Goal: Transaction & Acquisition: Purchase product/service

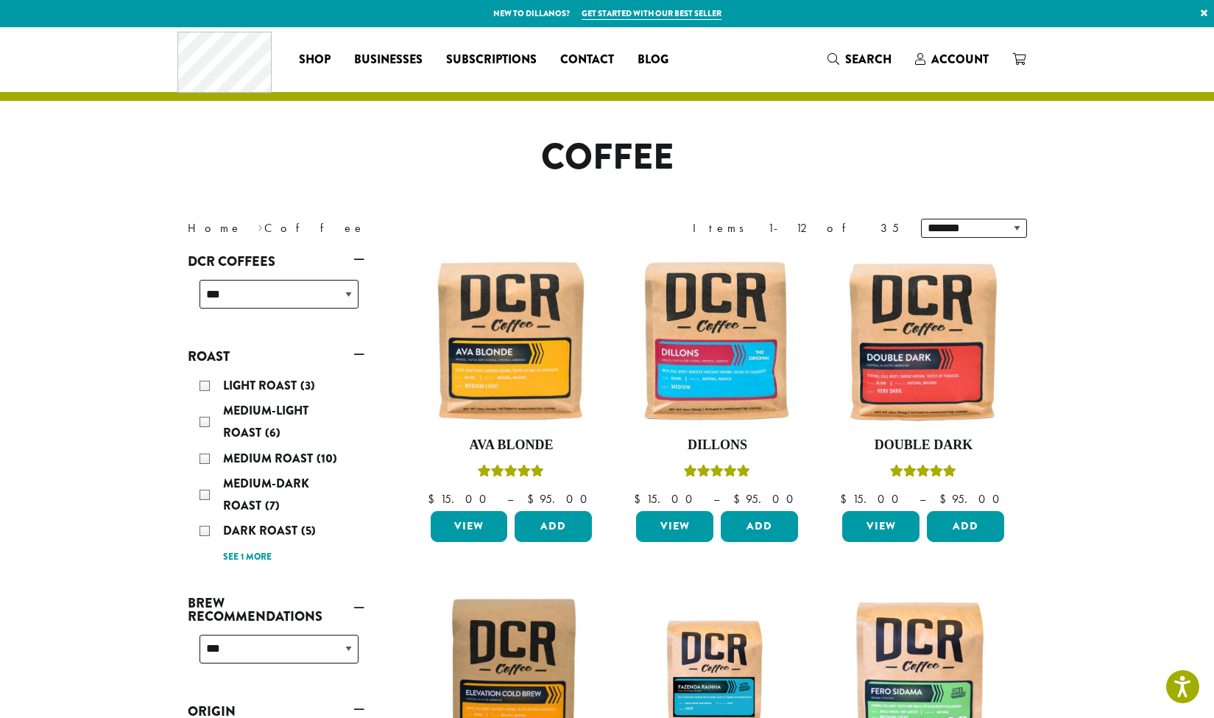
click at [891, 149] on h1 "Coffee" at bounding box center [607, 157] width 861 height 43
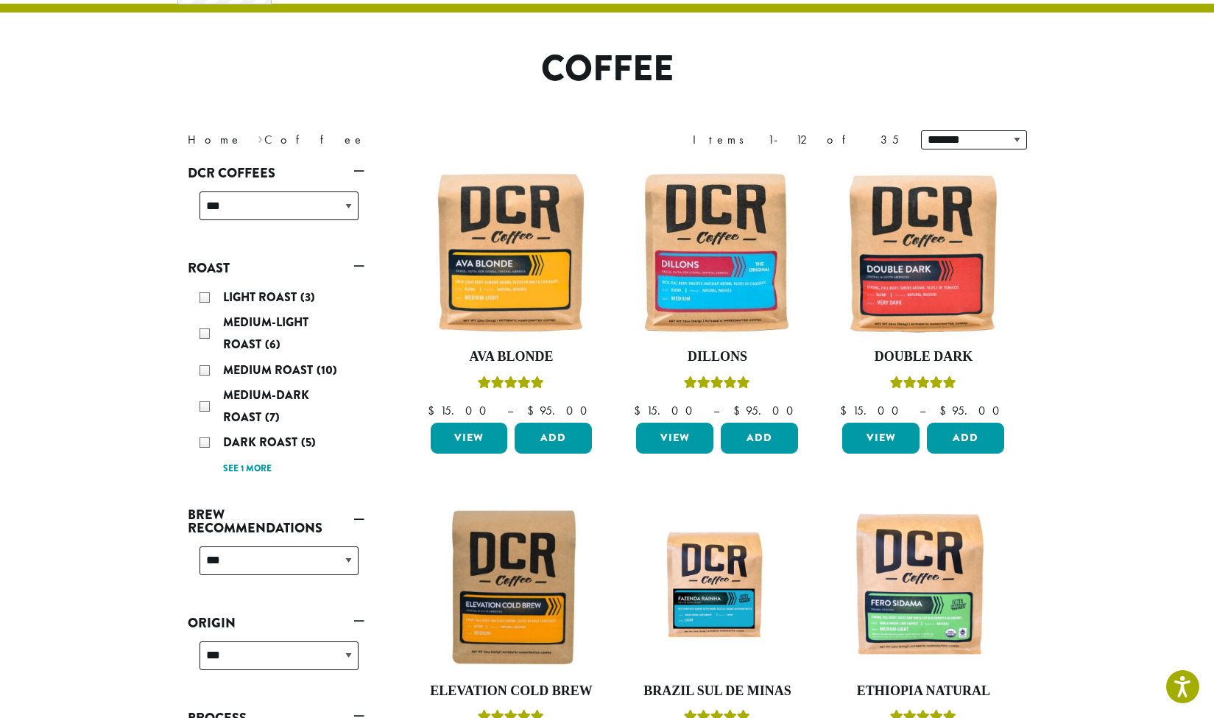
scroll to position [94, 0]
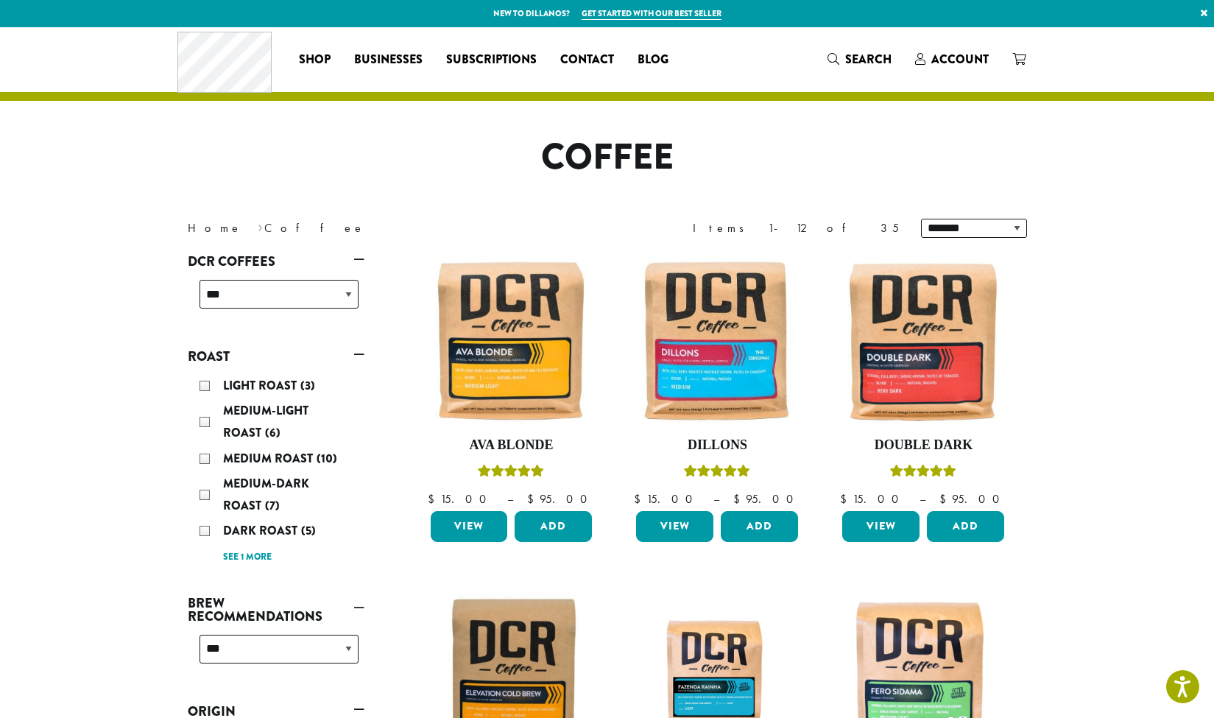
scroll to position [0, 0]
click at [678, 526] on link "View" at bounding box center [674, 526] width 77 height 31
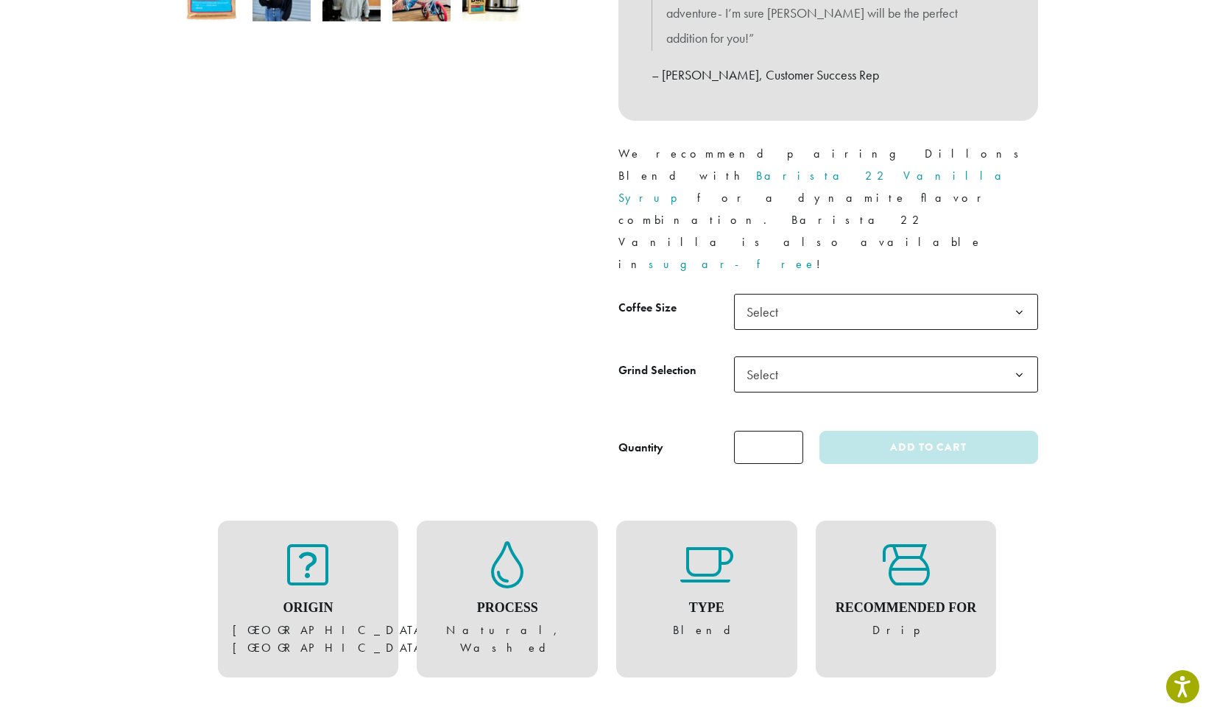
scroll to position [578, 0]
click at [1022, 293] on b at bounding box center [1019, 311] width 36 height 36
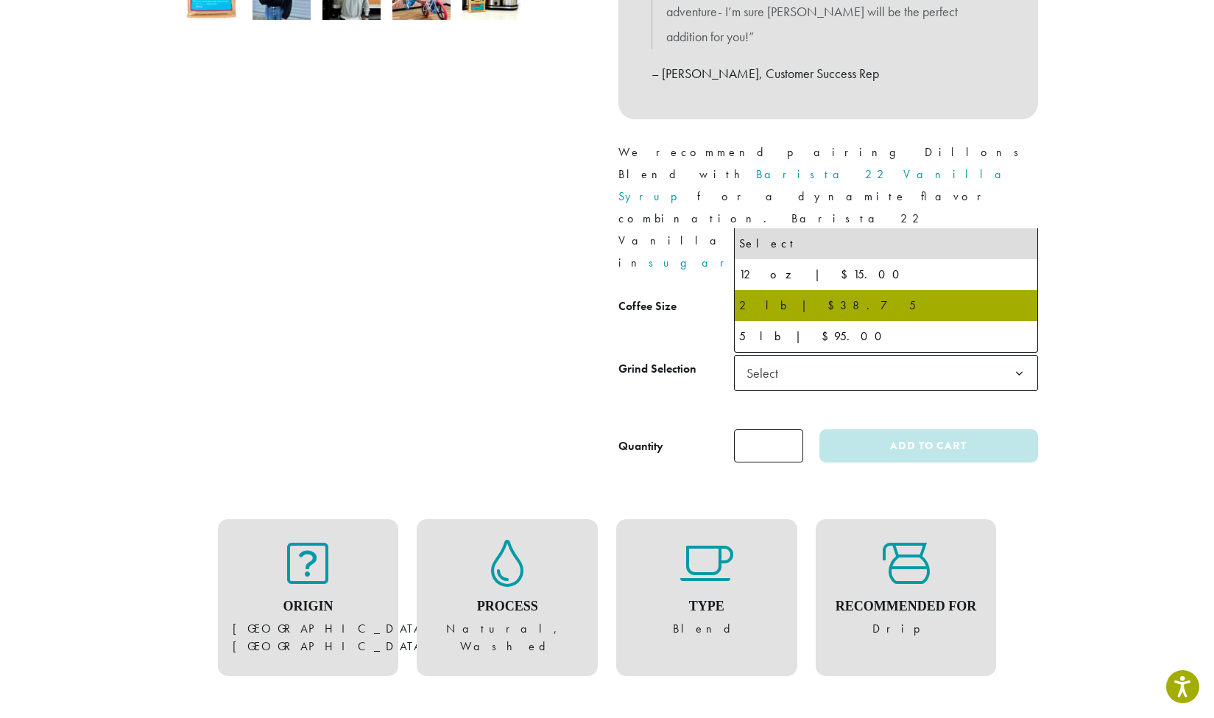
select select "**********"
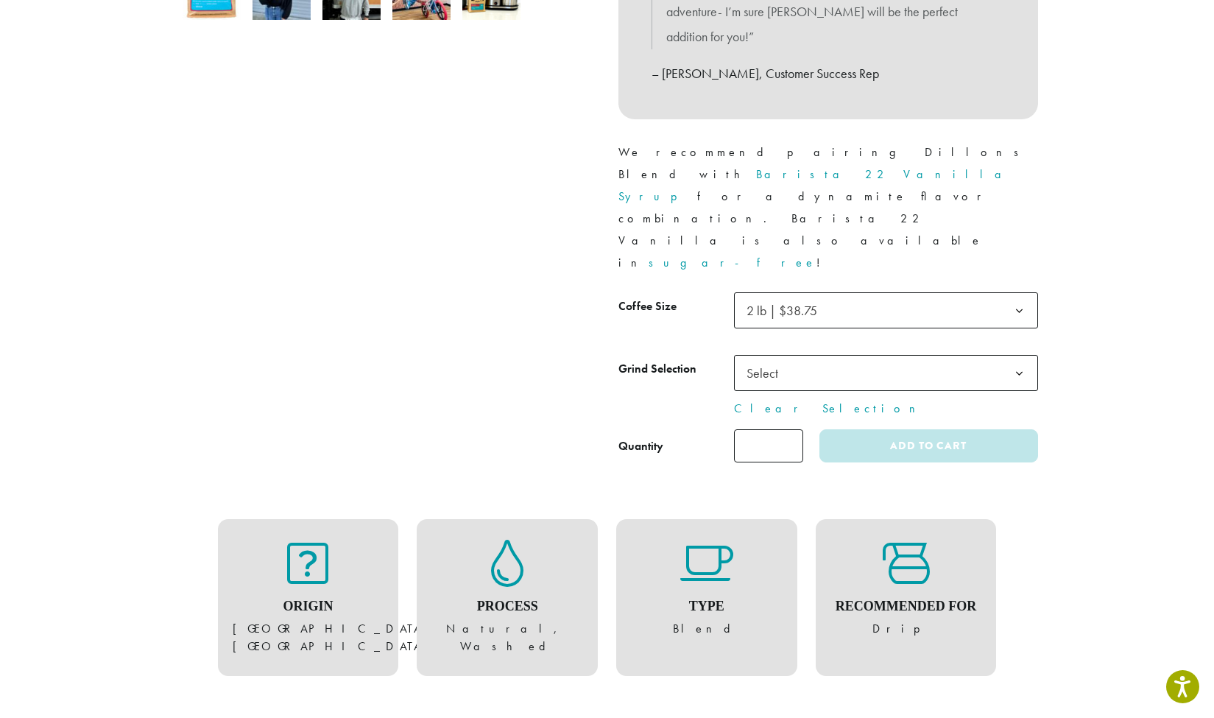
click at [1024, 293] on b at bounding box center [1019, 311] width 36 height 36
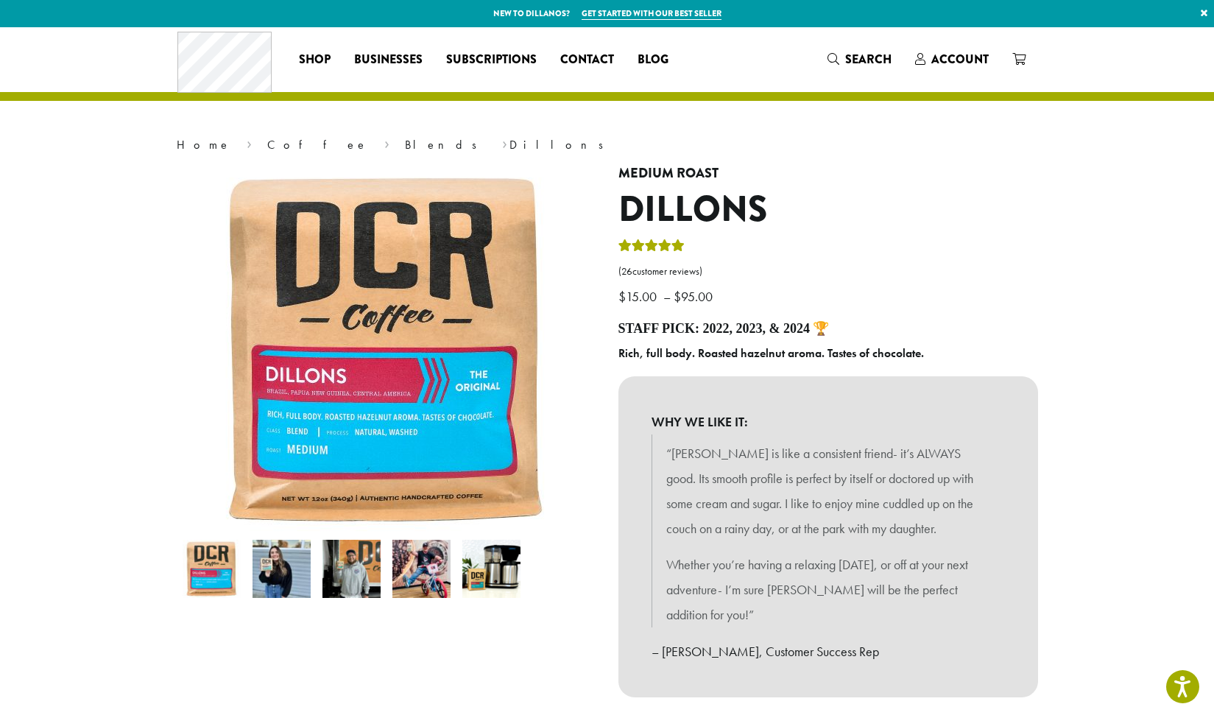
scroll to position [0, 0]
click at [405, 143] on link "Blends" at bounding box center [446, 144] width 82 height 15
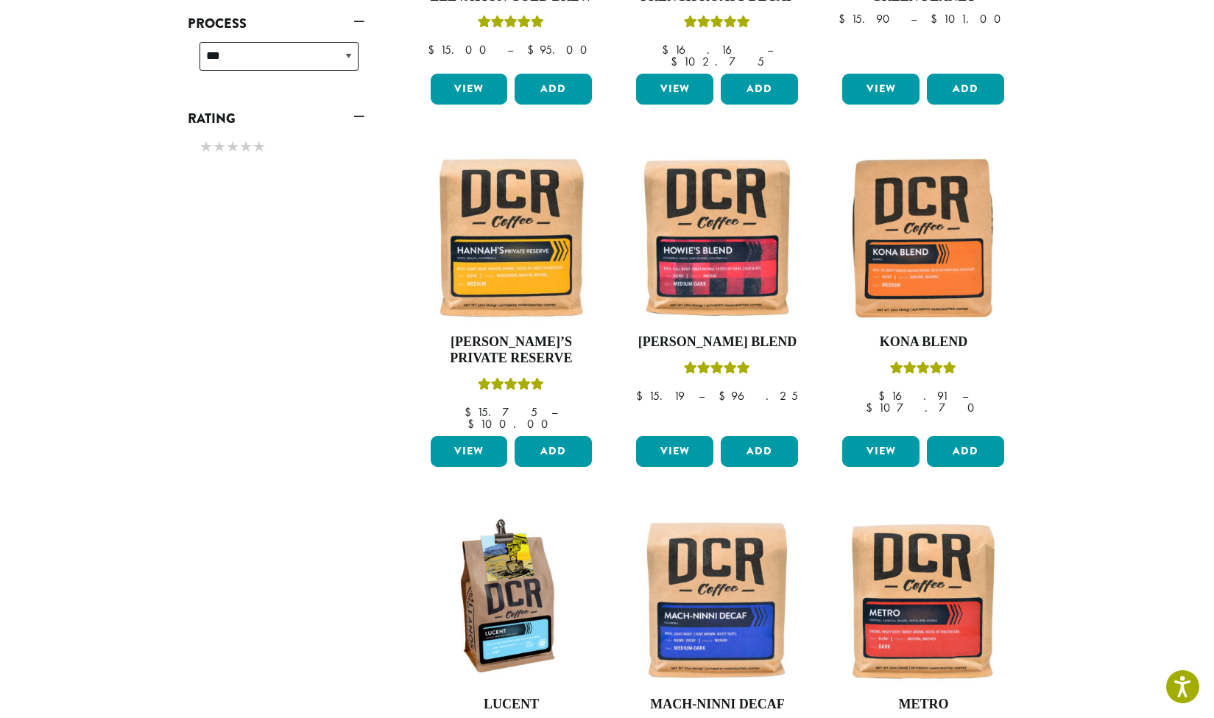
scroll to position [772, 0]
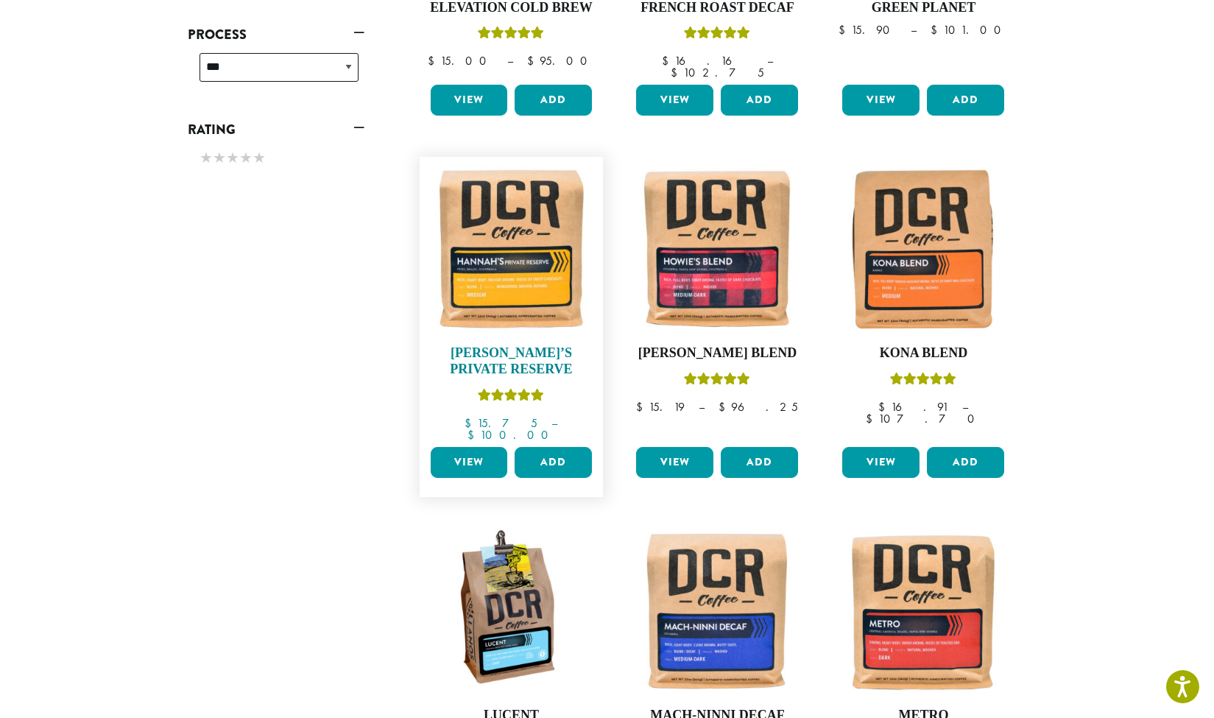
click at [506, 264] on img at bounding box center [510, 248] width 169 height 169
click at [733, 247] on img at bounding box center [716, 248] width 169 height 169
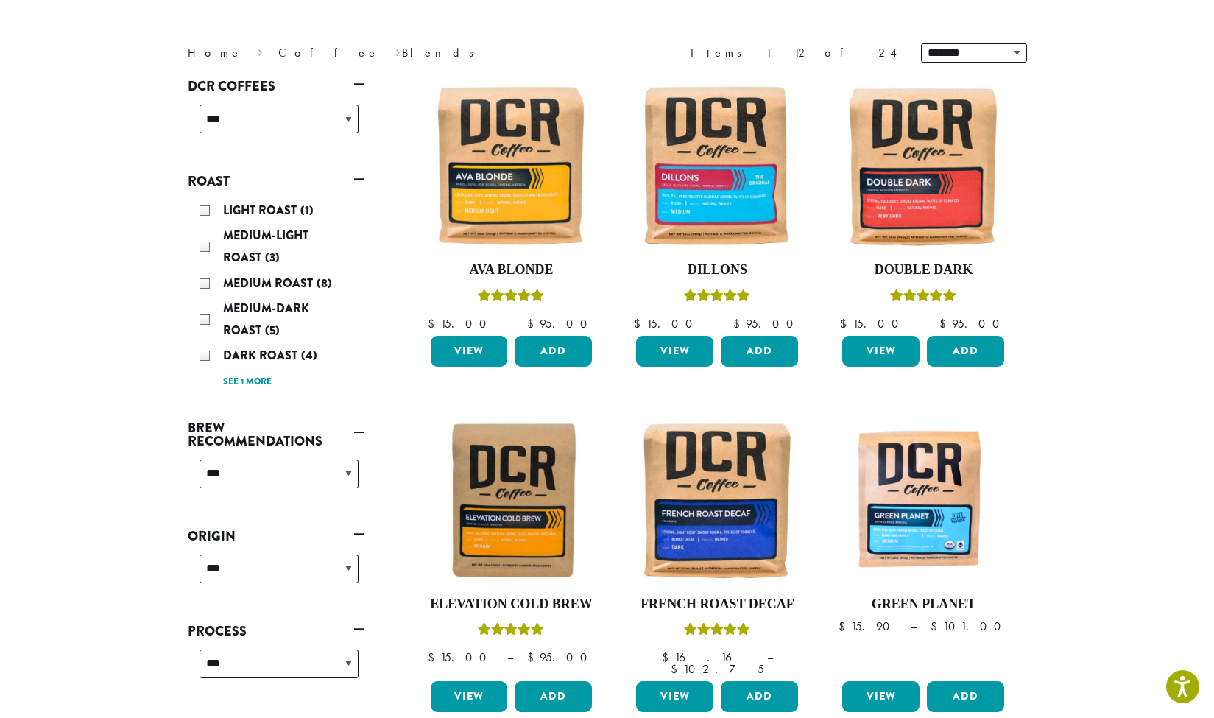
scroll to position [176, 0]
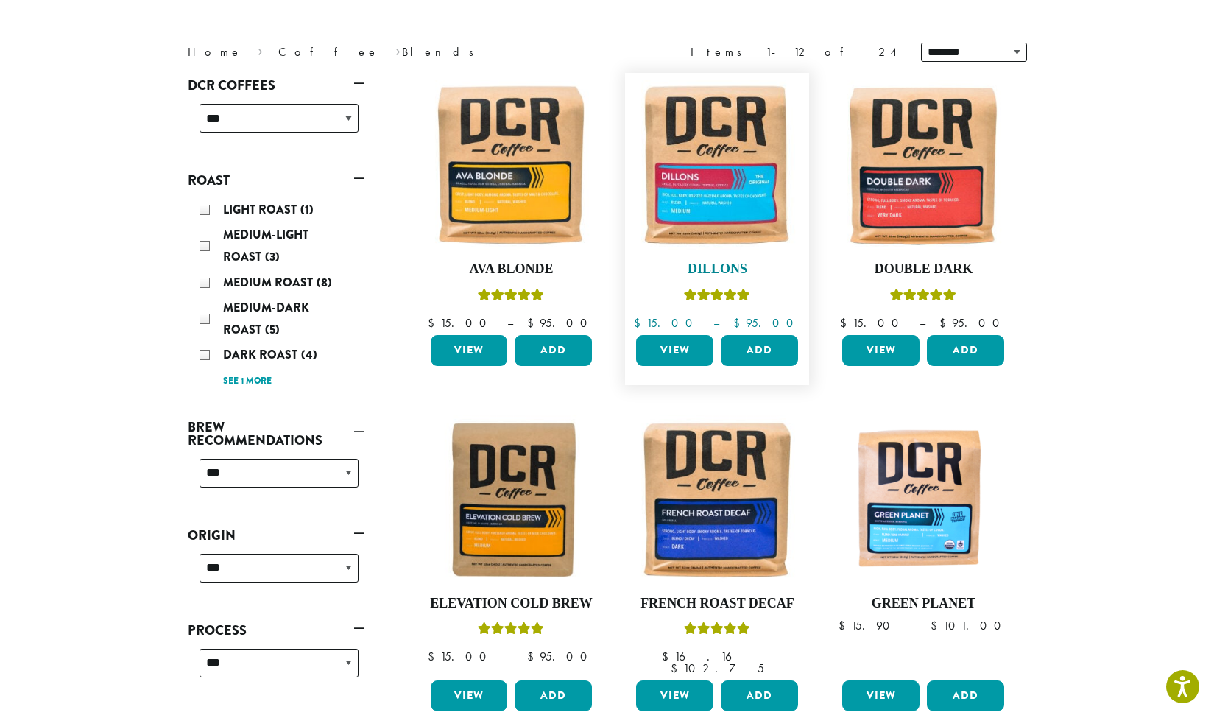
click at [716, 194] on img at bounding box center [716, 164] width 169 height 169
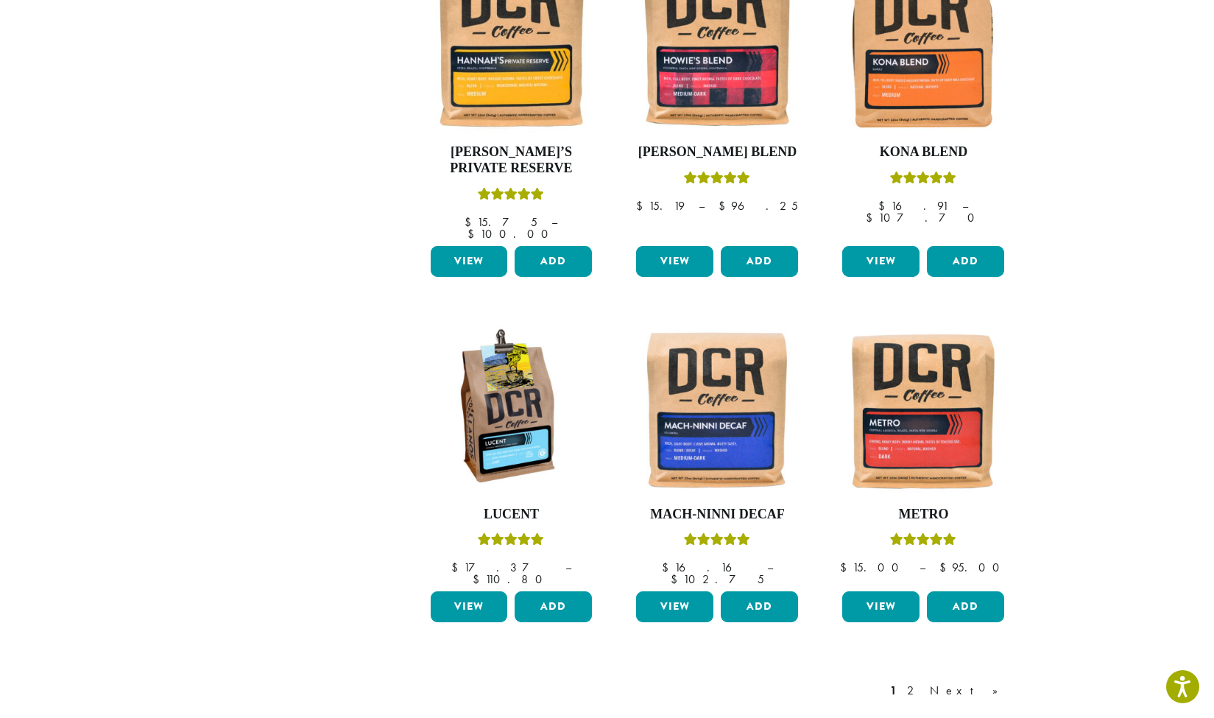
scroll to position [984, 0]
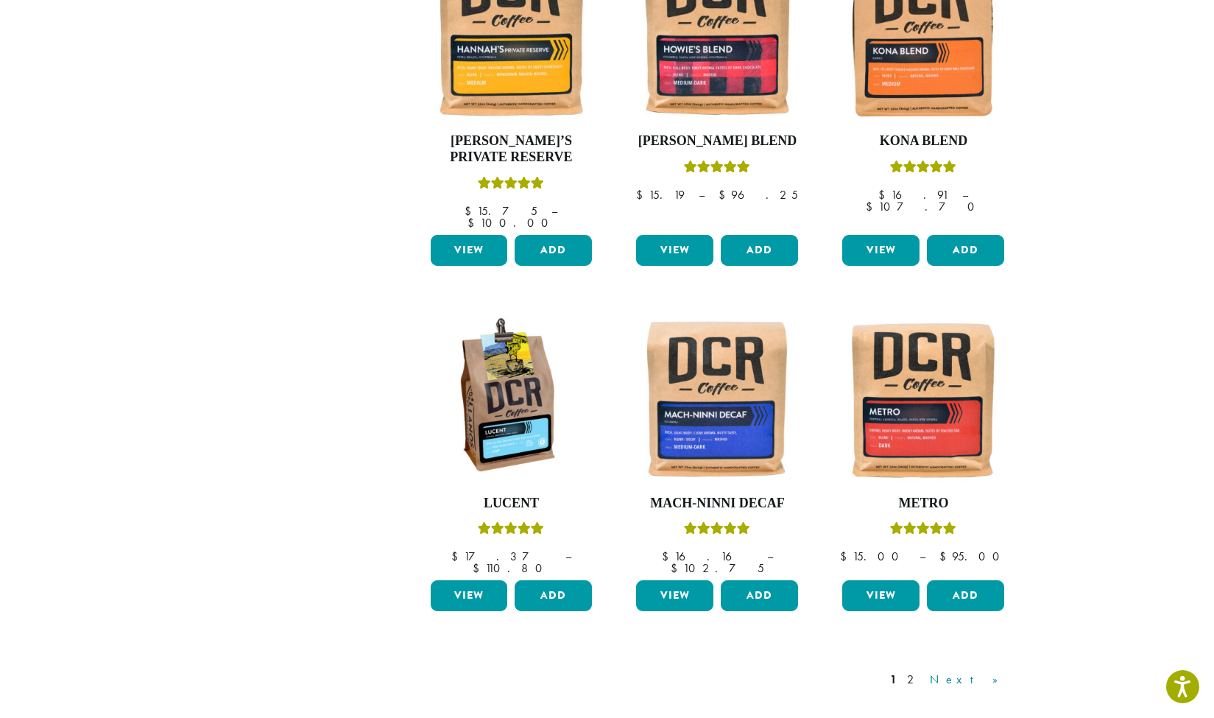
click at [989, 671] on link "Next »" at bounding box center [969, 680] width 85 height 18
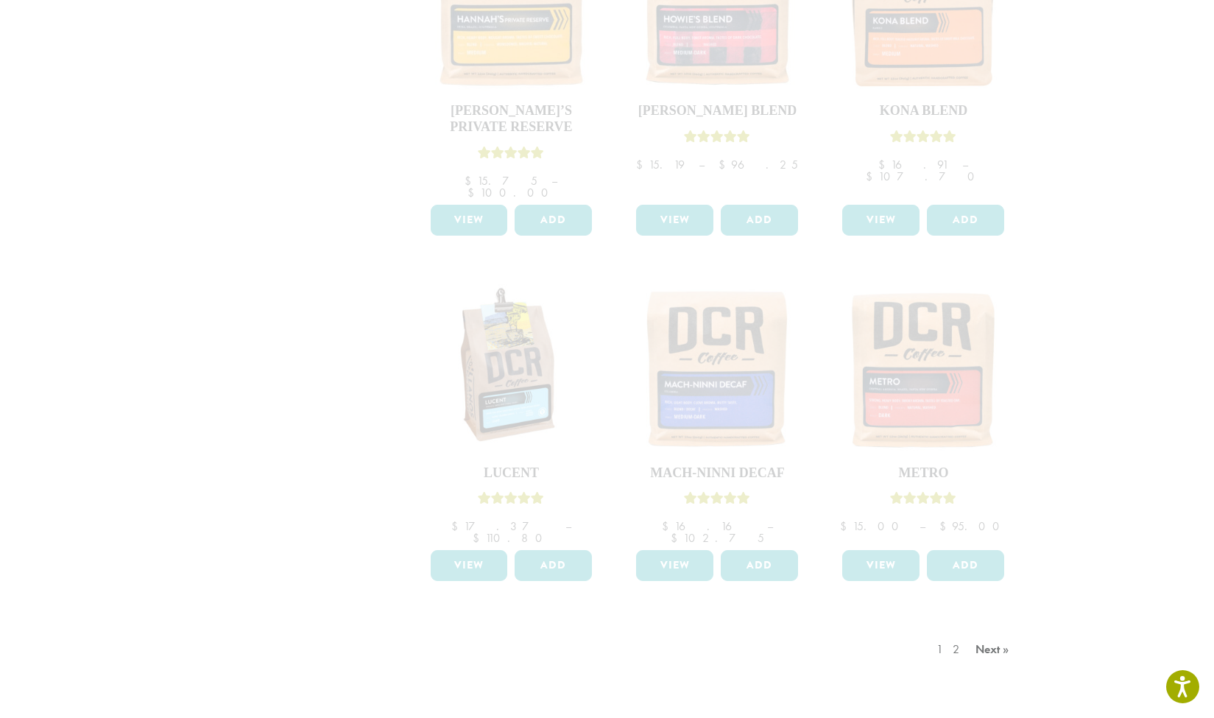
scroll to position [1065, 0]
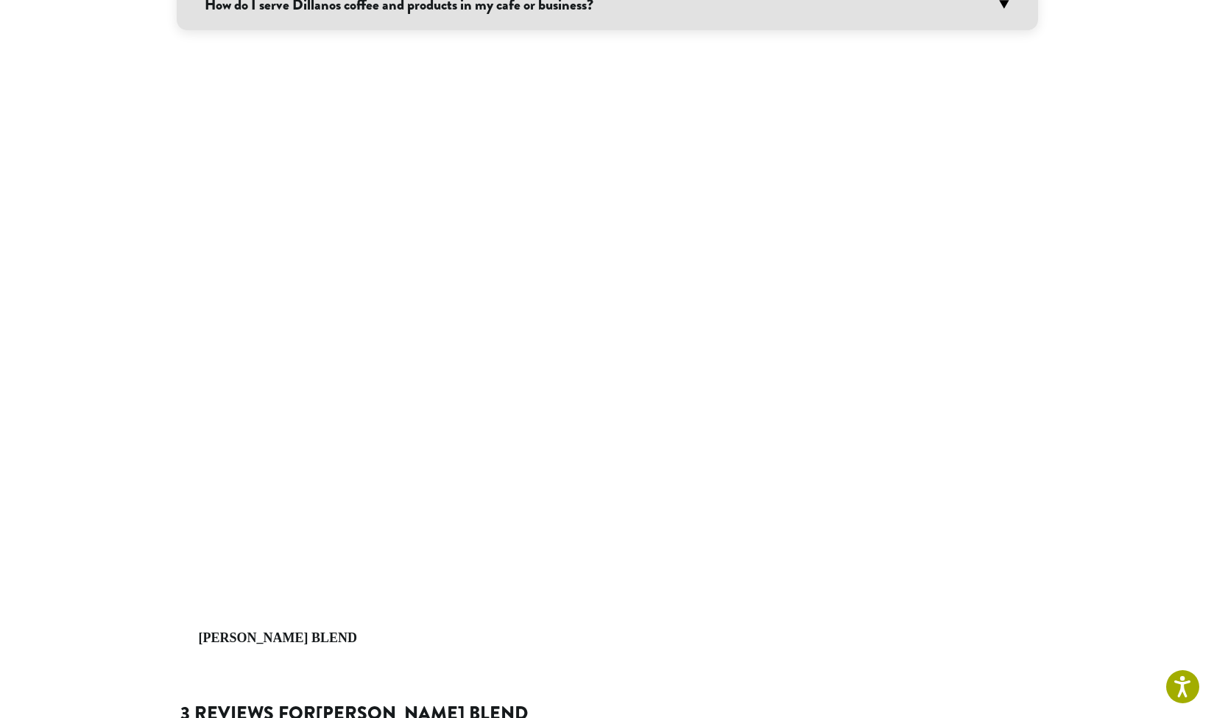
scroll to position [1428, 0]
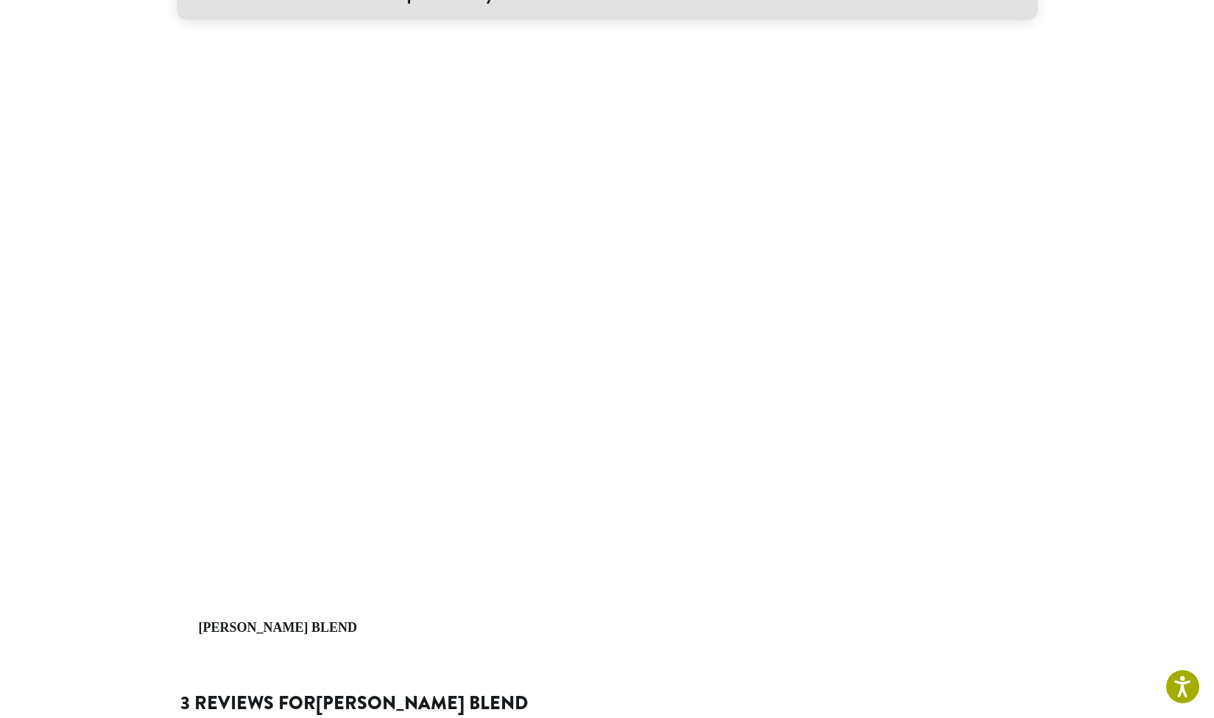
click at [1043, 331] on div "**********" at bounding box center [607, 46] width 883 height 2895
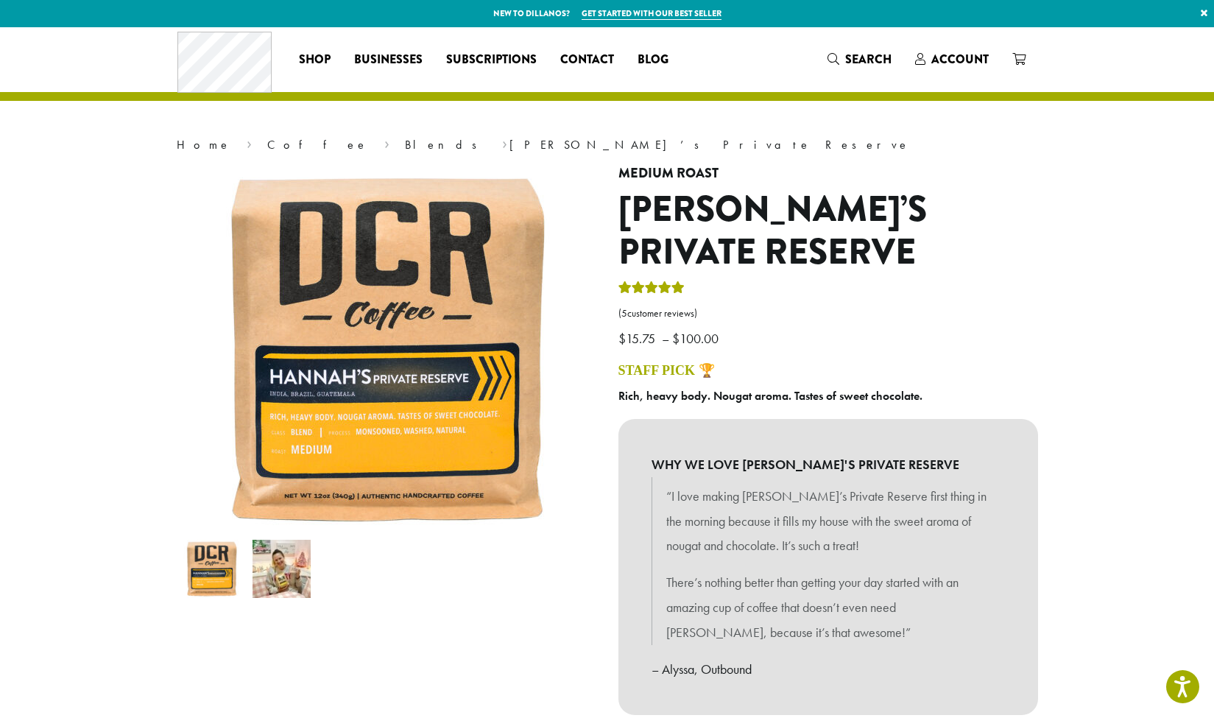
click at [197, 4] on p "New to Dillanos? Get started with our best seller ×" at bounding box center [607, 13] width 1214 height 27
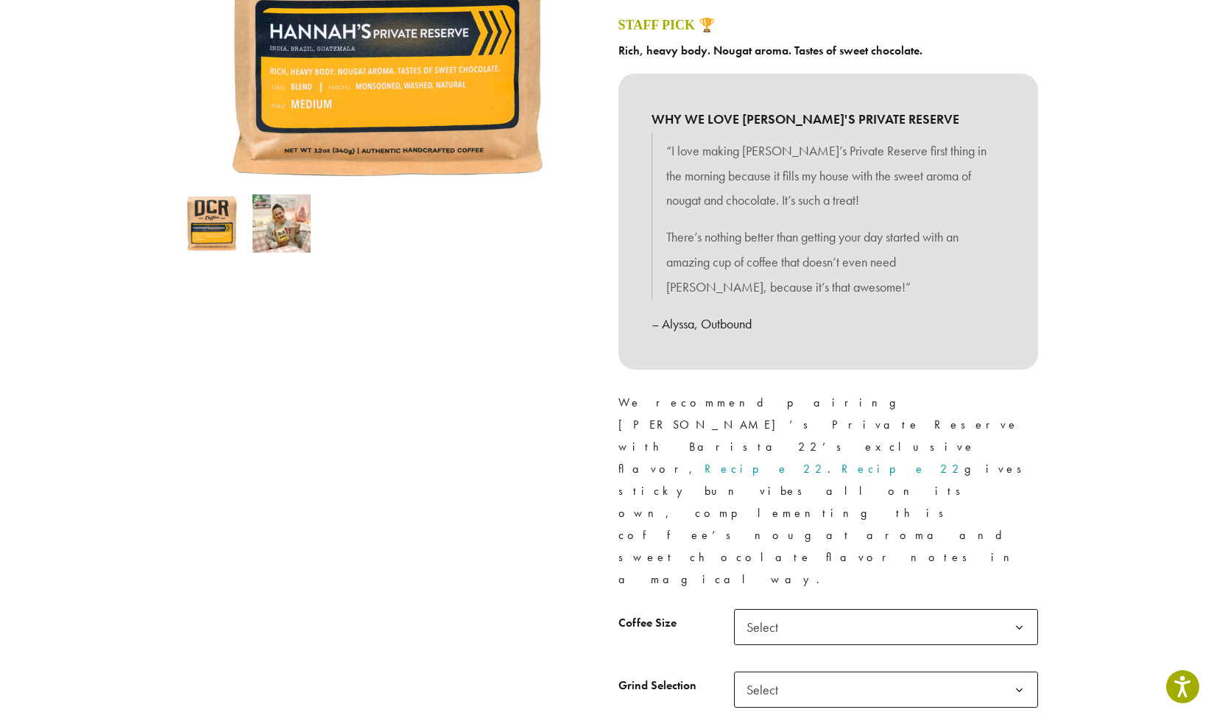
scroll to position [346, 0]
click at [827, 460] on link "Recipe 22" at bounding box center [766, 467] width 123 height 15
click at [286, 237] on img at bounding box center [282, 223] width 58 height 58
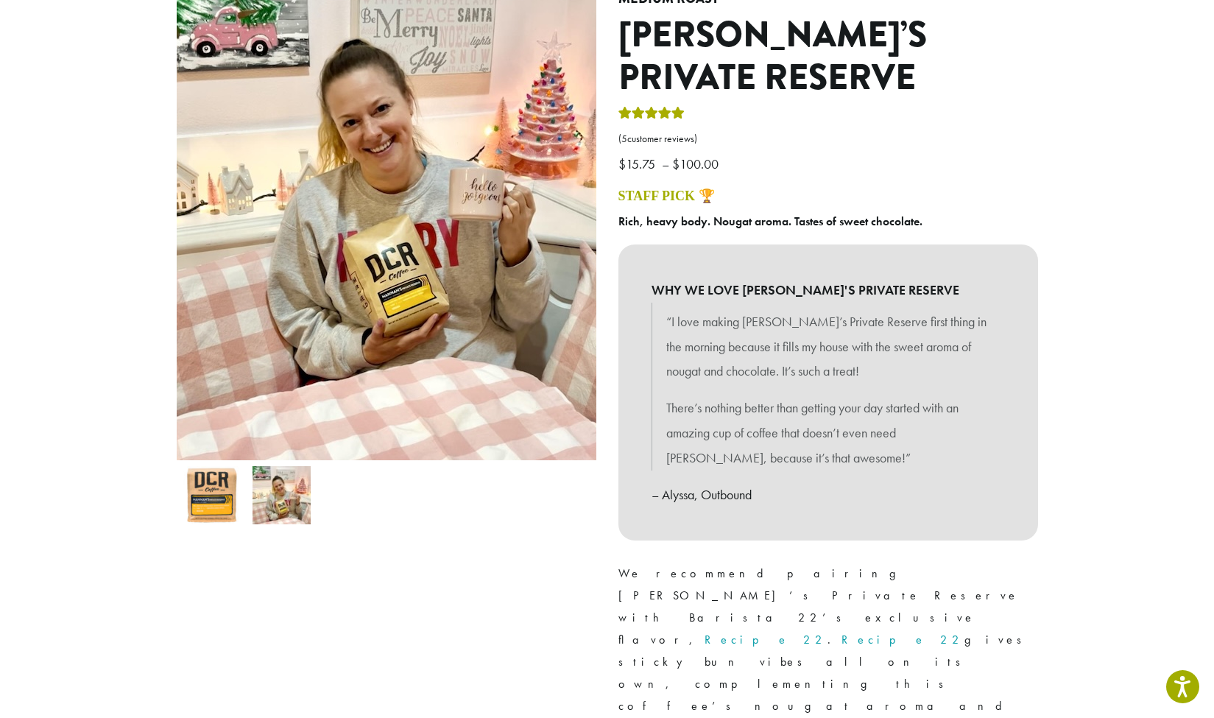
scroll to position [167, 0]
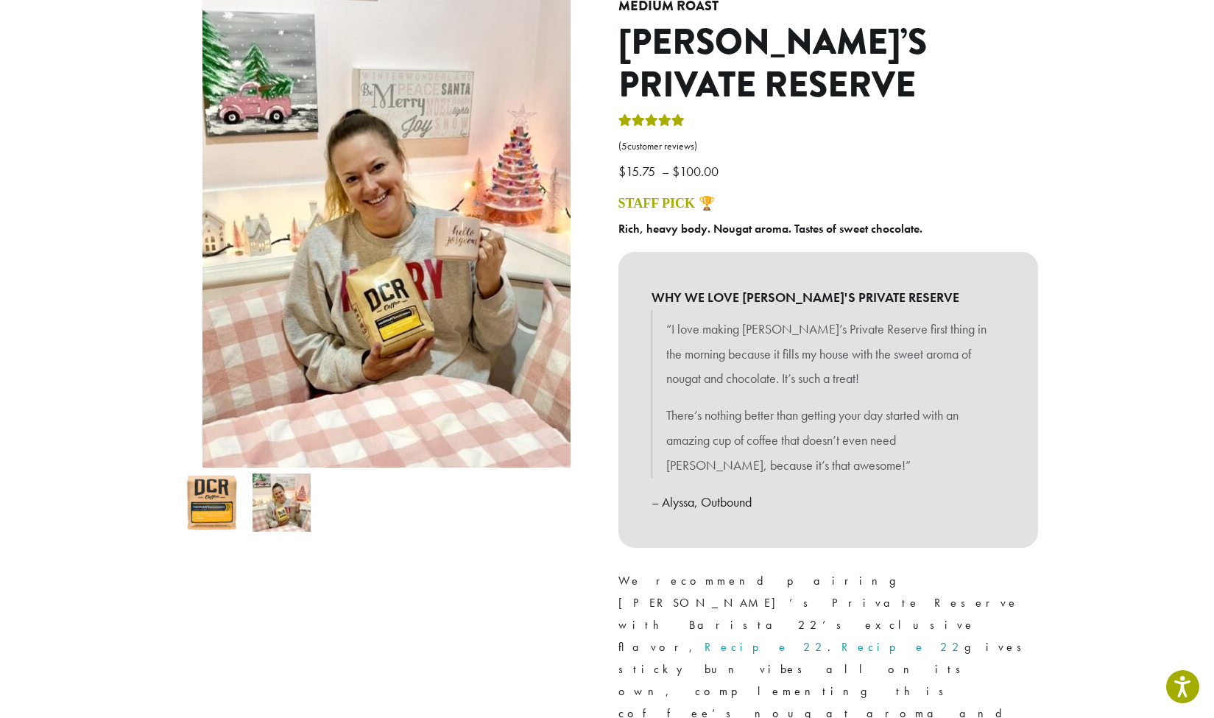
click at [215, 488] on img at bounding box center [212, 502] width 58 height 58
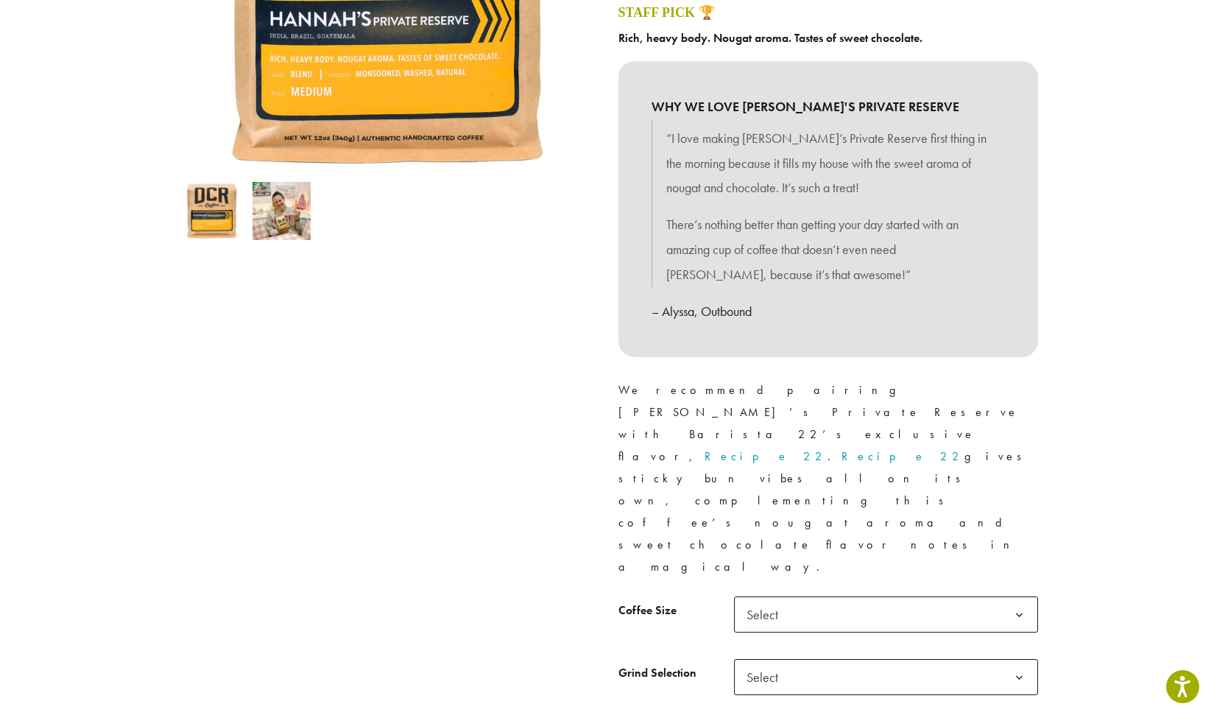
scroll to position [361, 0]
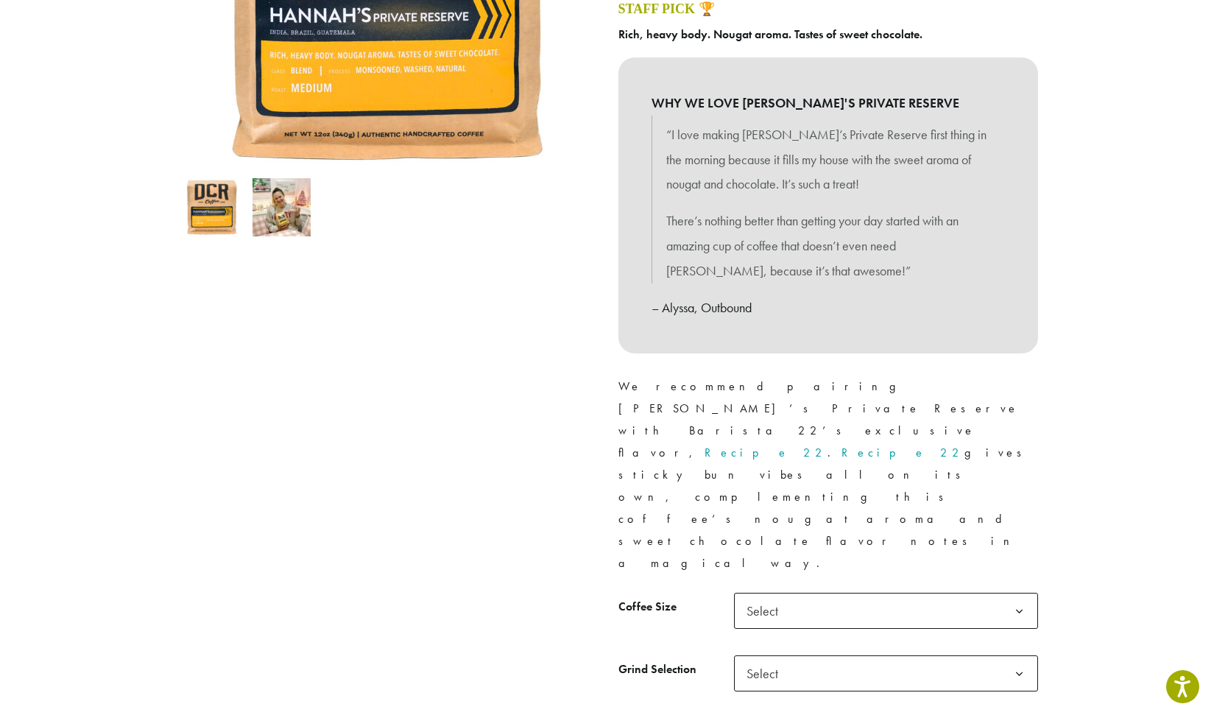
click at [1017, 593] on b at bounding box center [1019, 611] width 36 height 36
click at [943, 655] on span "Select" at bounding box center [886, 673] width 304 height 36
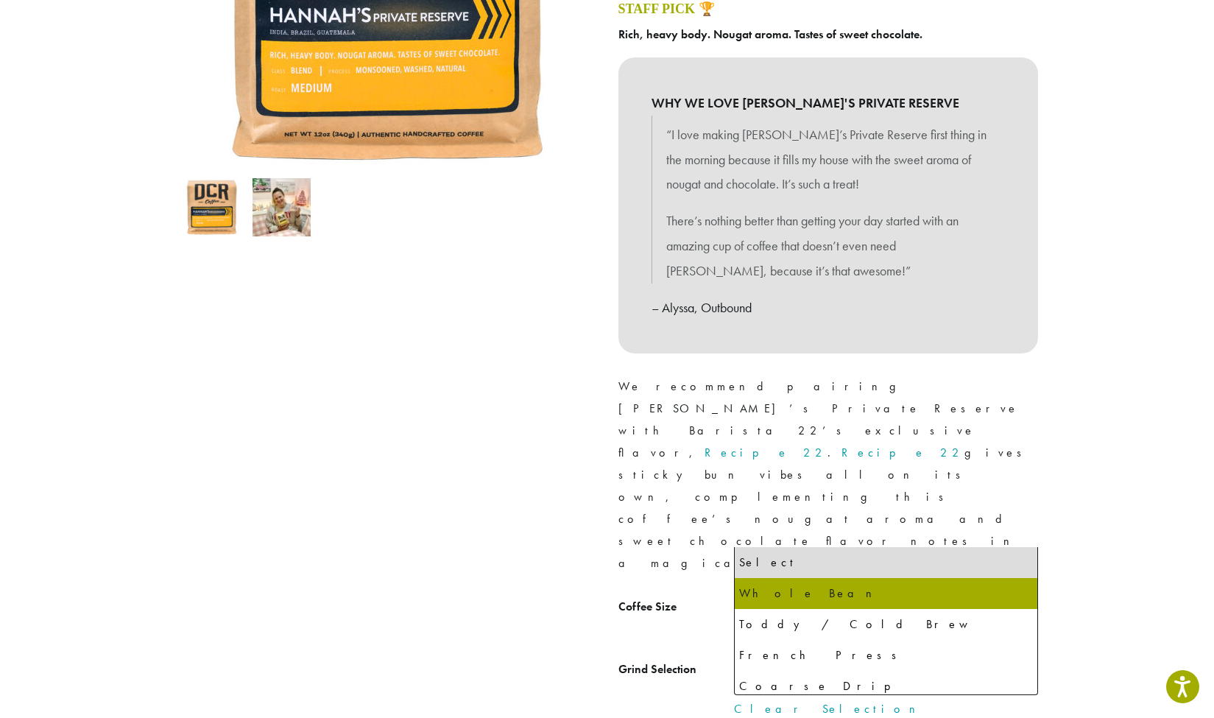
select select "**********"
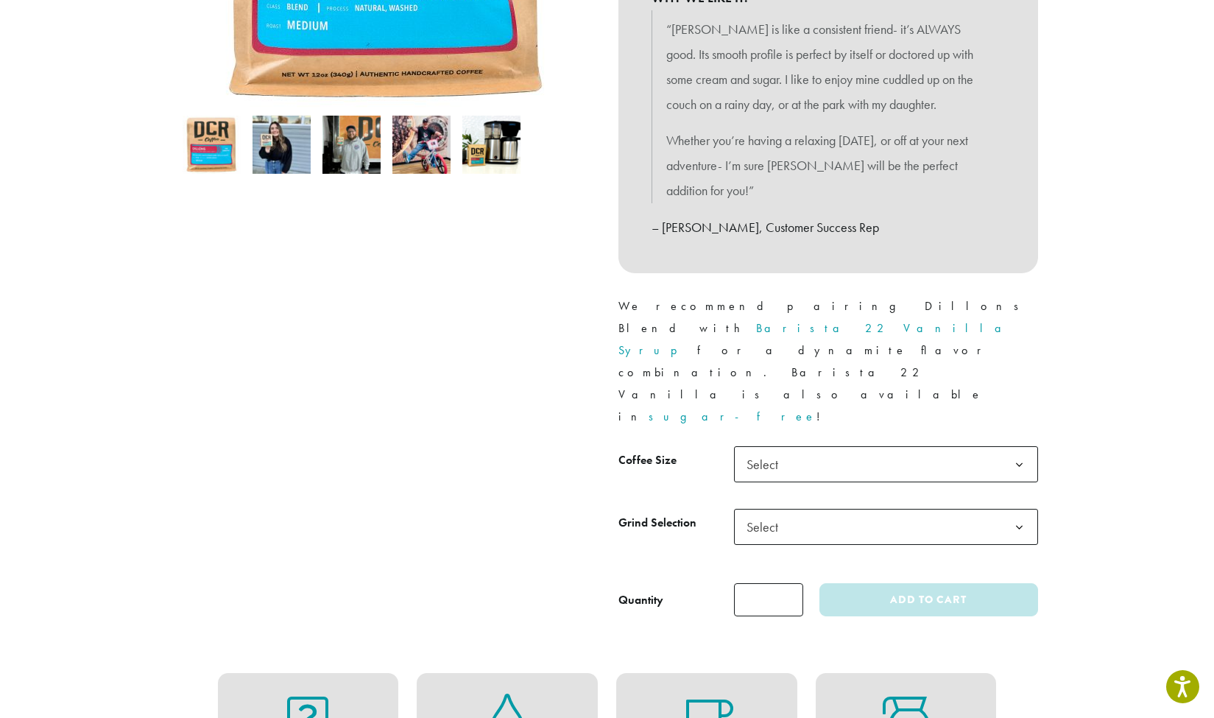
scroll to position [430, 0]
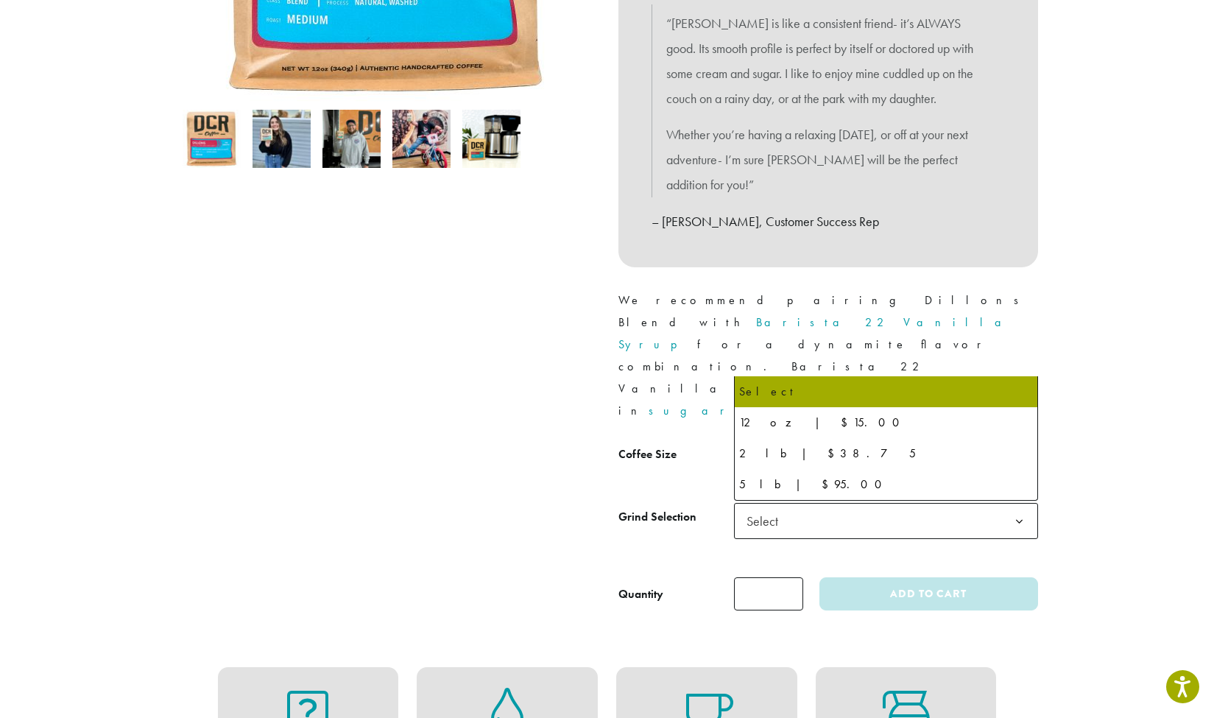
click at [1020, 441] on b at bounding box center [1019, 459] width 36 height 36
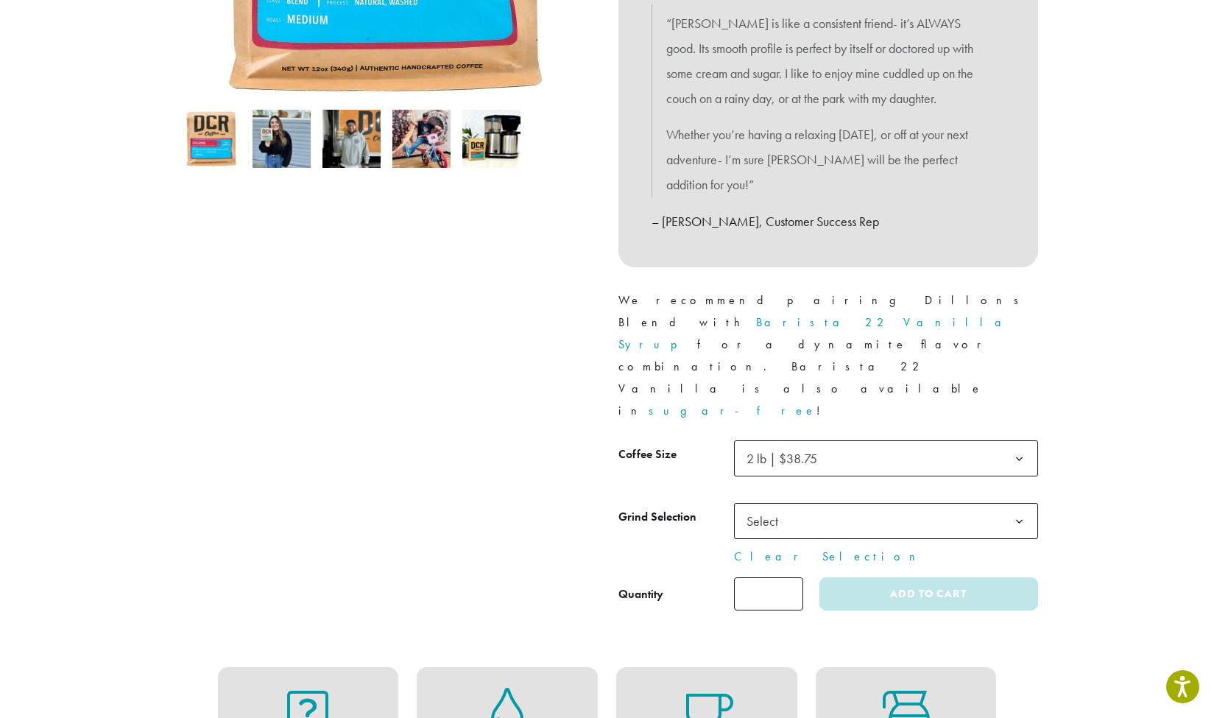
click at [1025, 504] on b at bounding box center [1019, 522] width 36 height 36
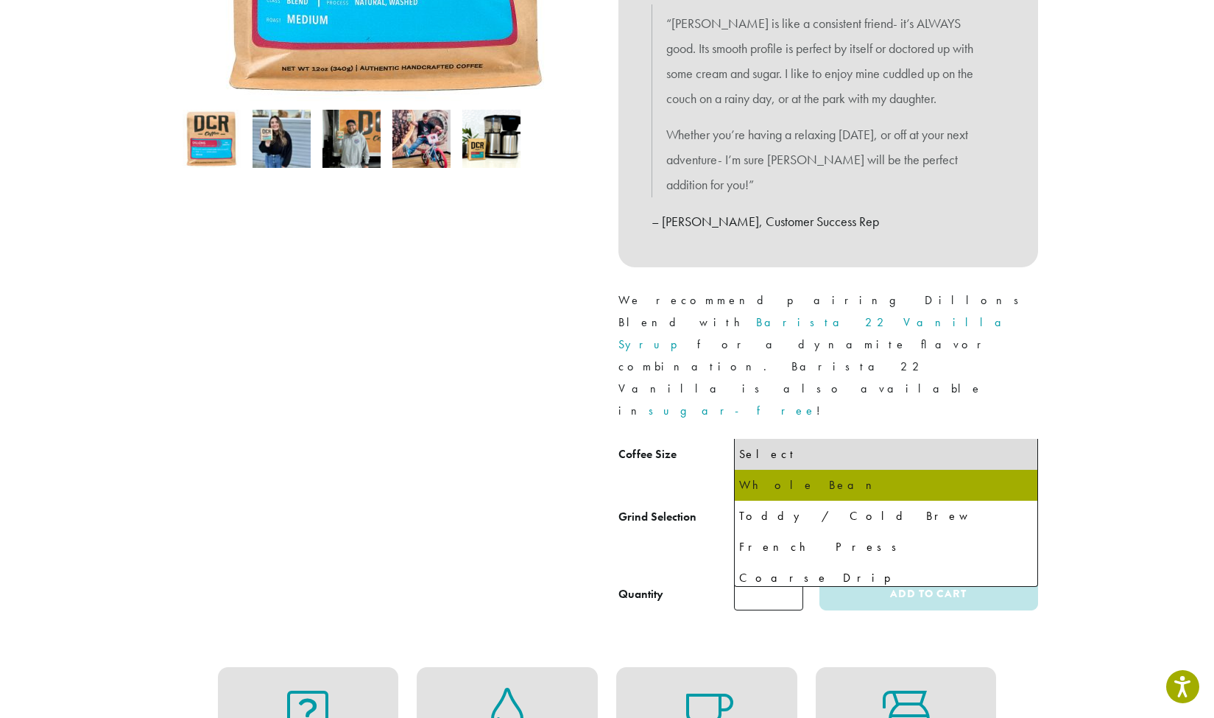
select select "**********"
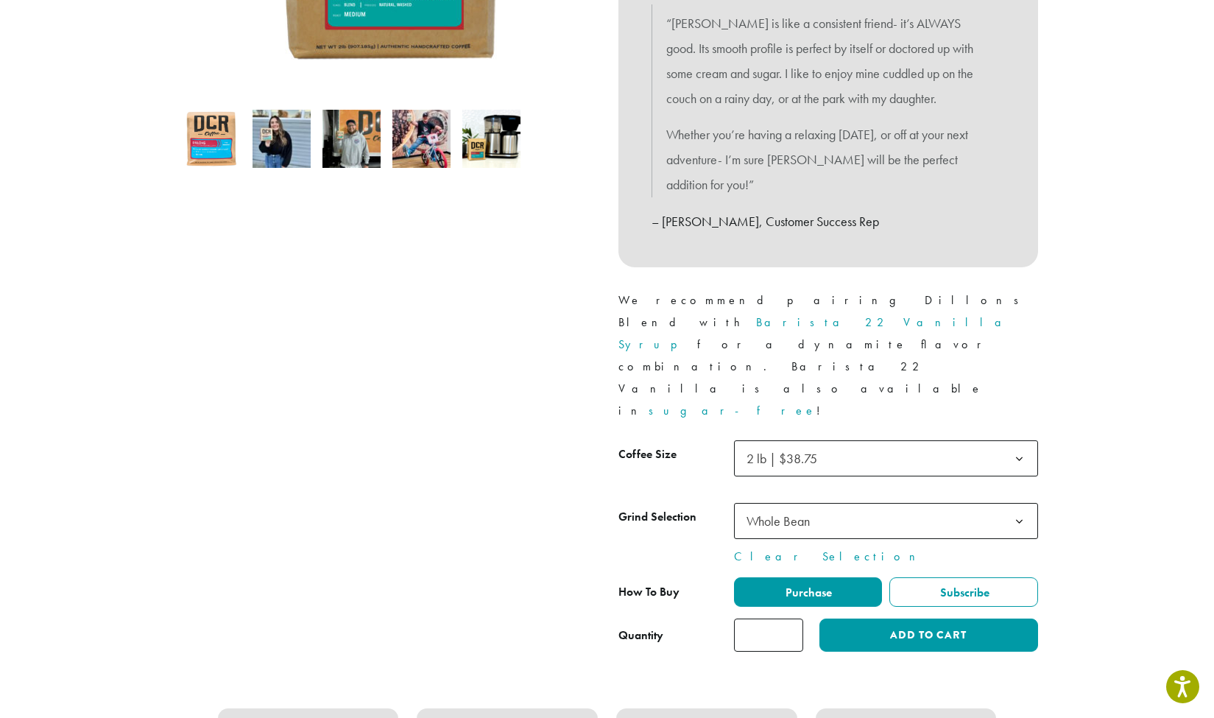
click at [914, 618] on button "Add to cart" at bounding box center [928, 634] width 218 height 33
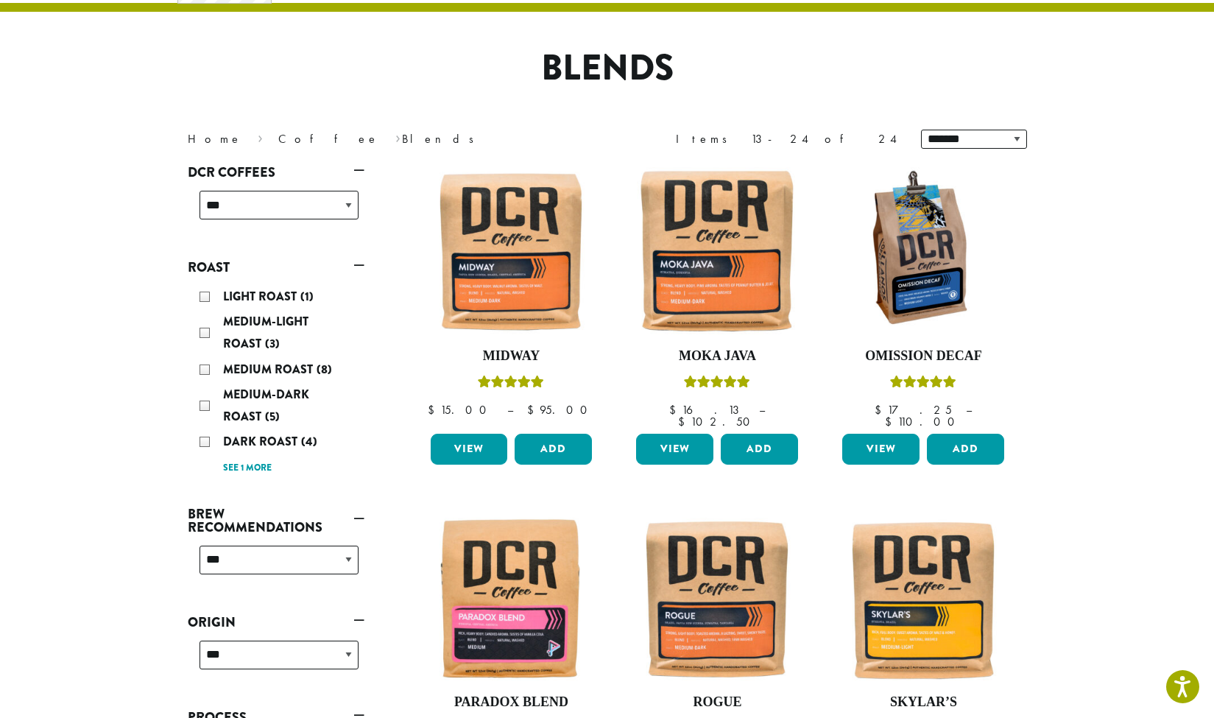
scroll to position [94, 0]
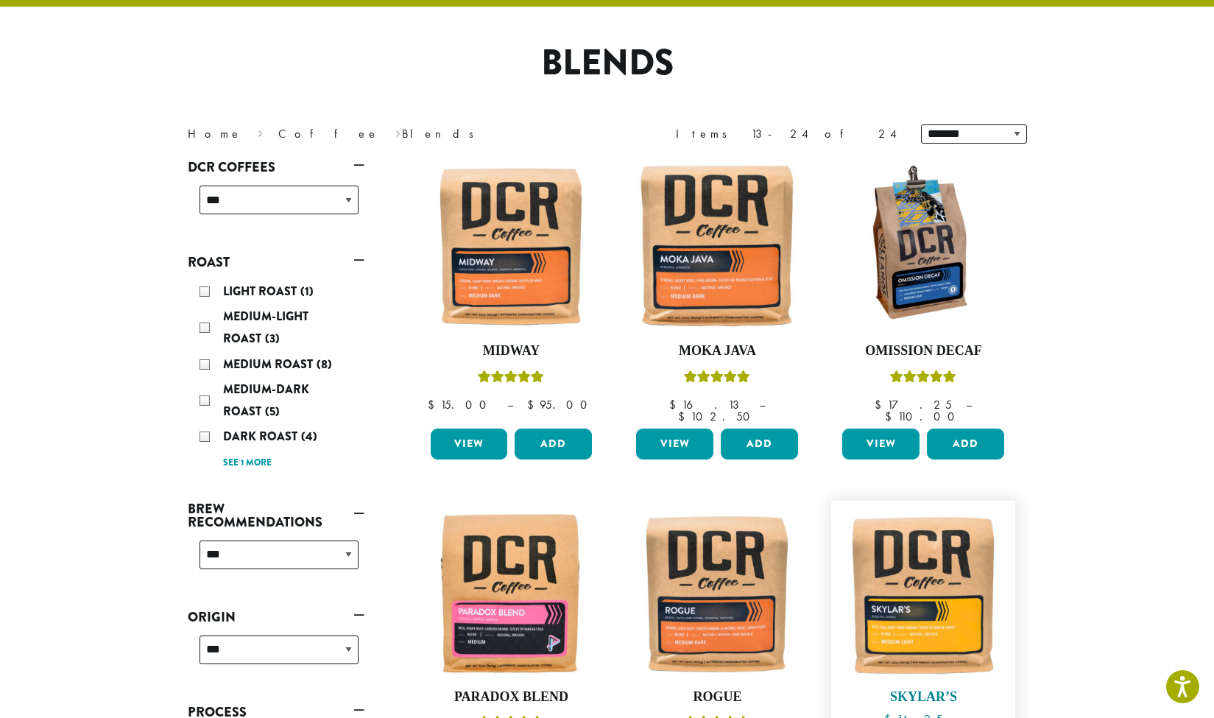
click at [914, 597] on img at bounding box center [923, 592] width 169 height 169
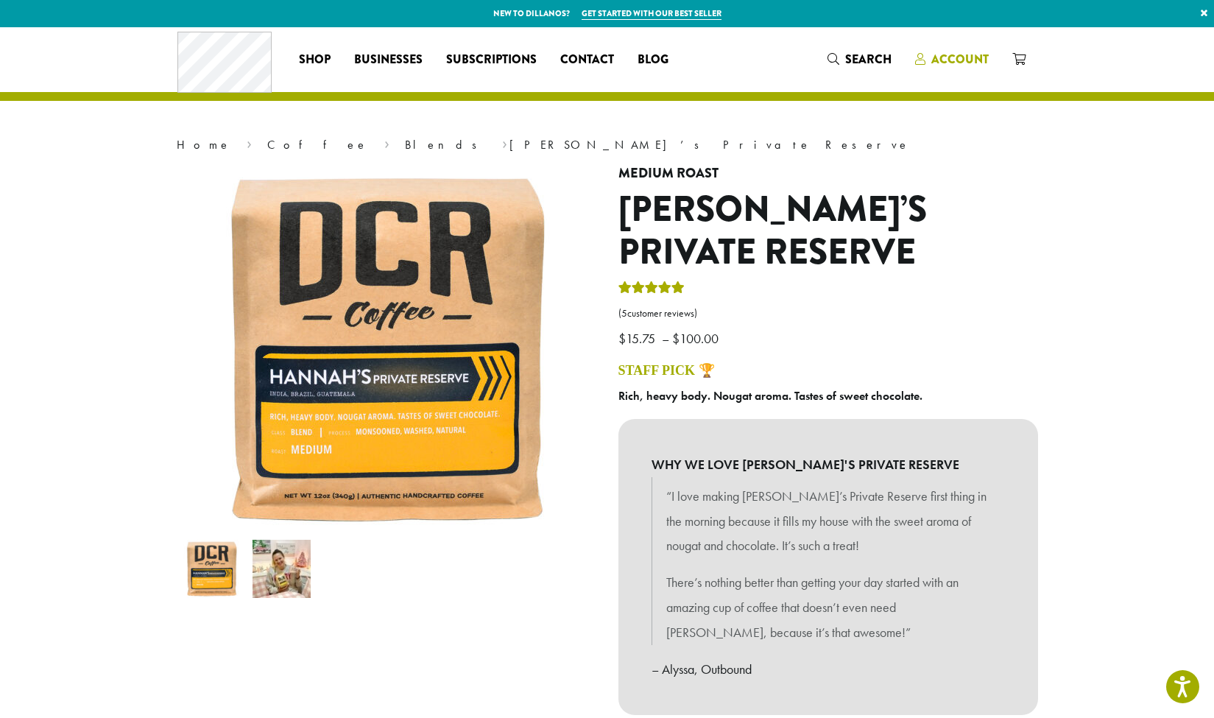
click at [953, 57] on span "Account" at bounding box center [959, 59] width 57 height 17
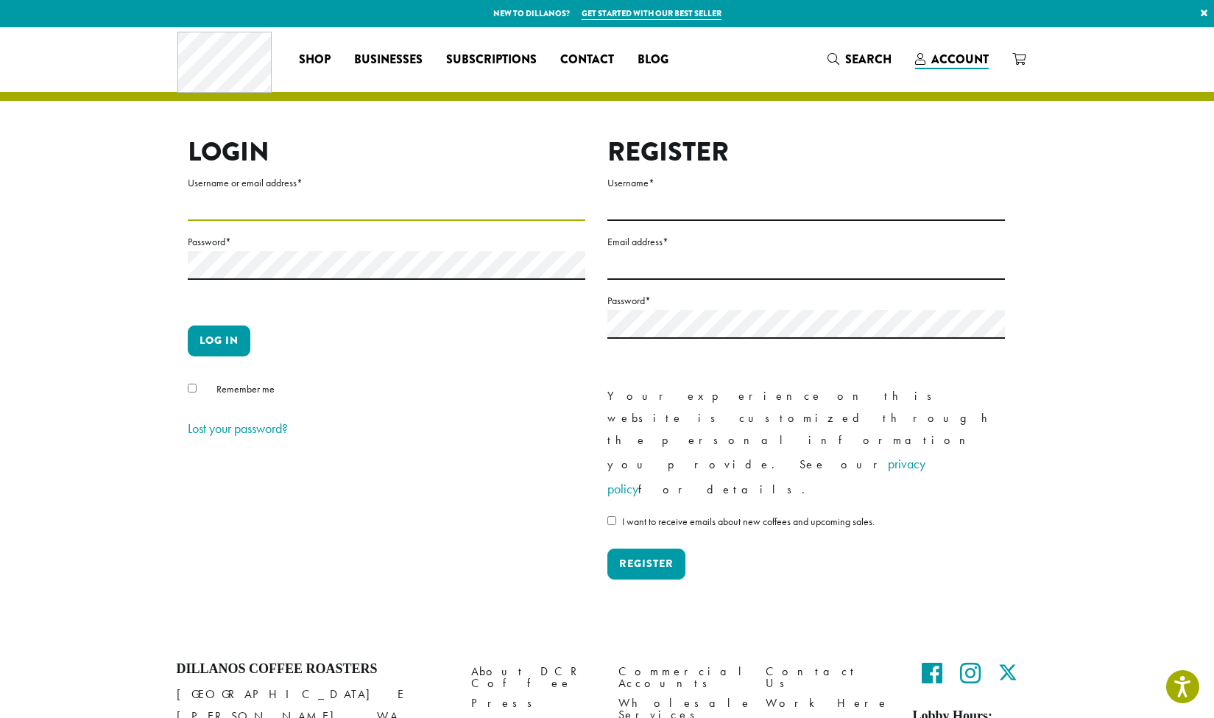
type input "********"
click at [246, 331] on button "Log in" at bounding box center [219, 340] width 63 height 31
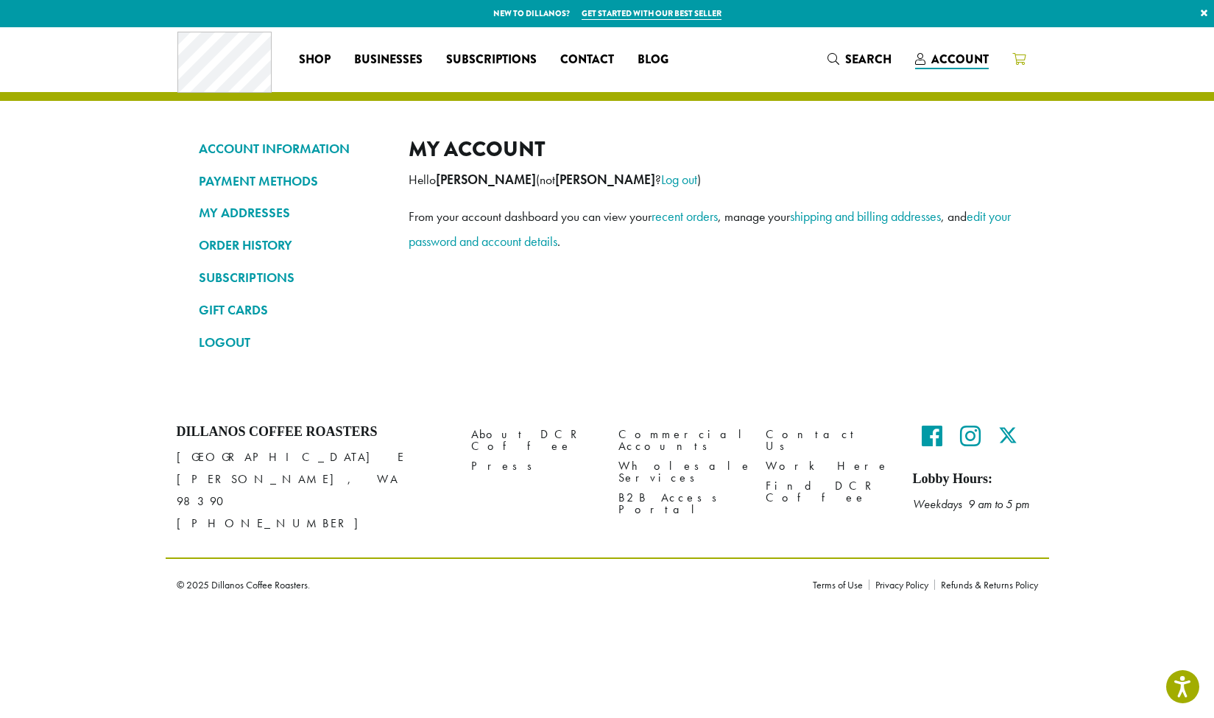
click at [1021, 60] on icon at bounding box center [1018, 59] width 13 height 12
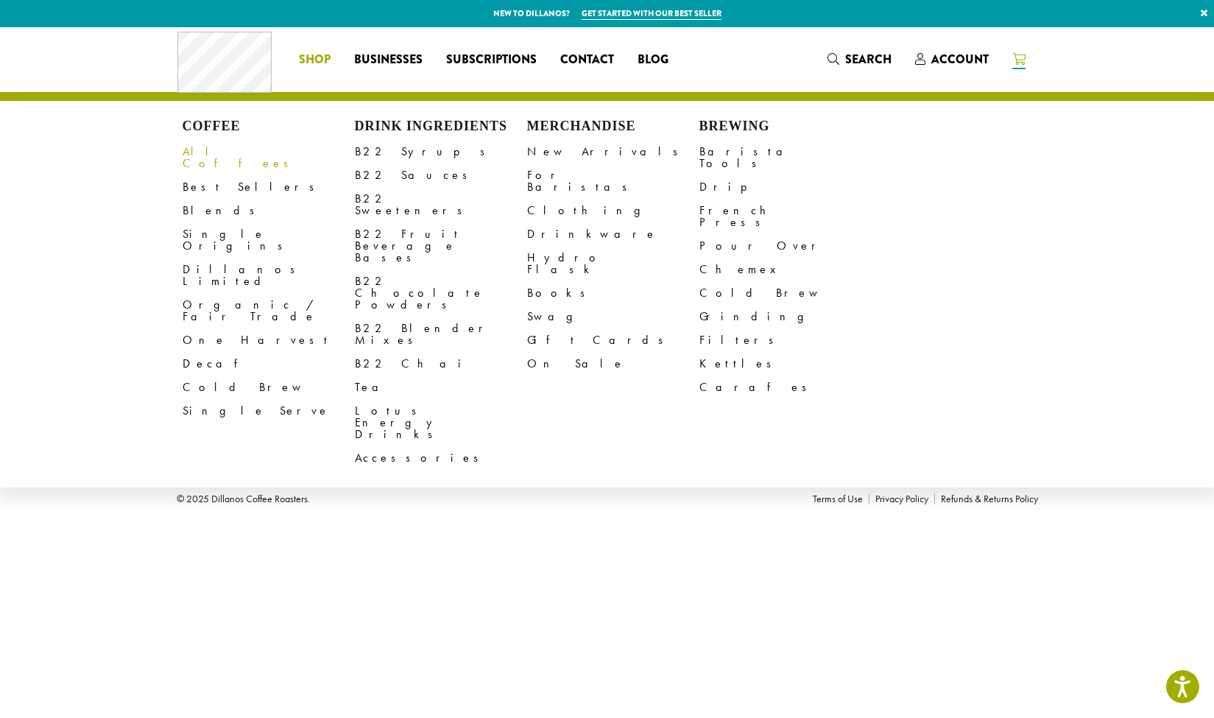
click at [212, 152] on link "All Coffees" at bounding box center [269, 157] width 172 height 35
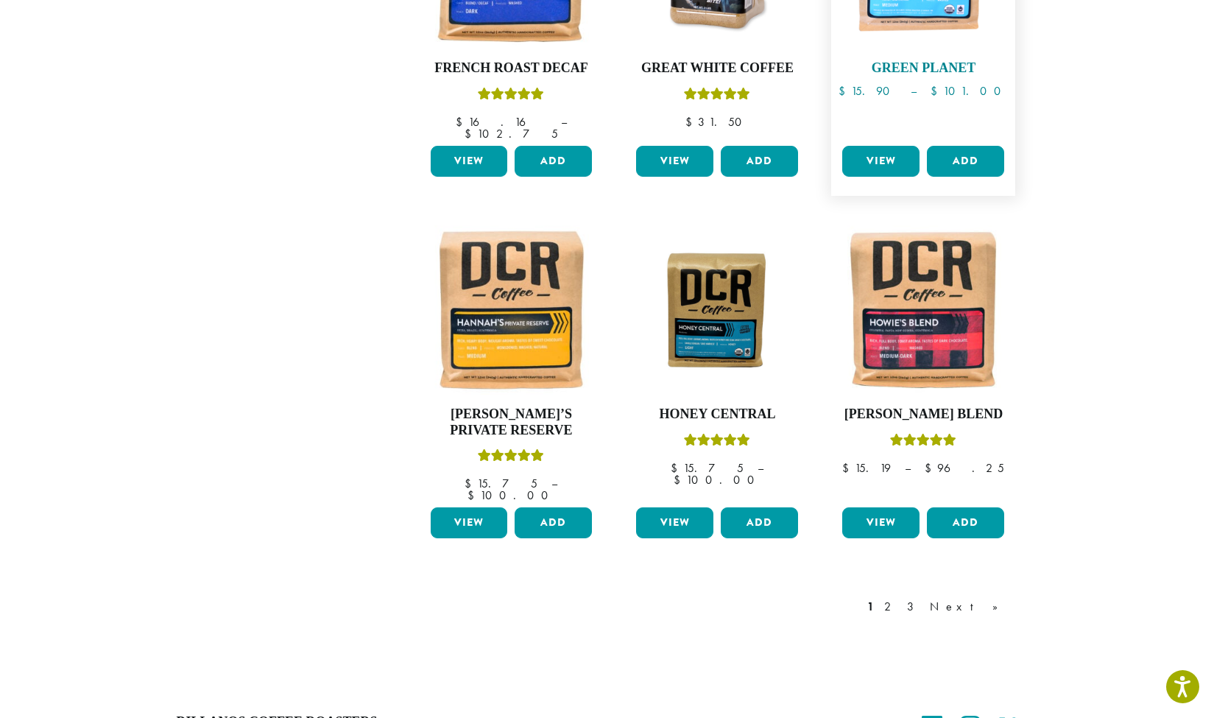
scroll to position [1176, 0]
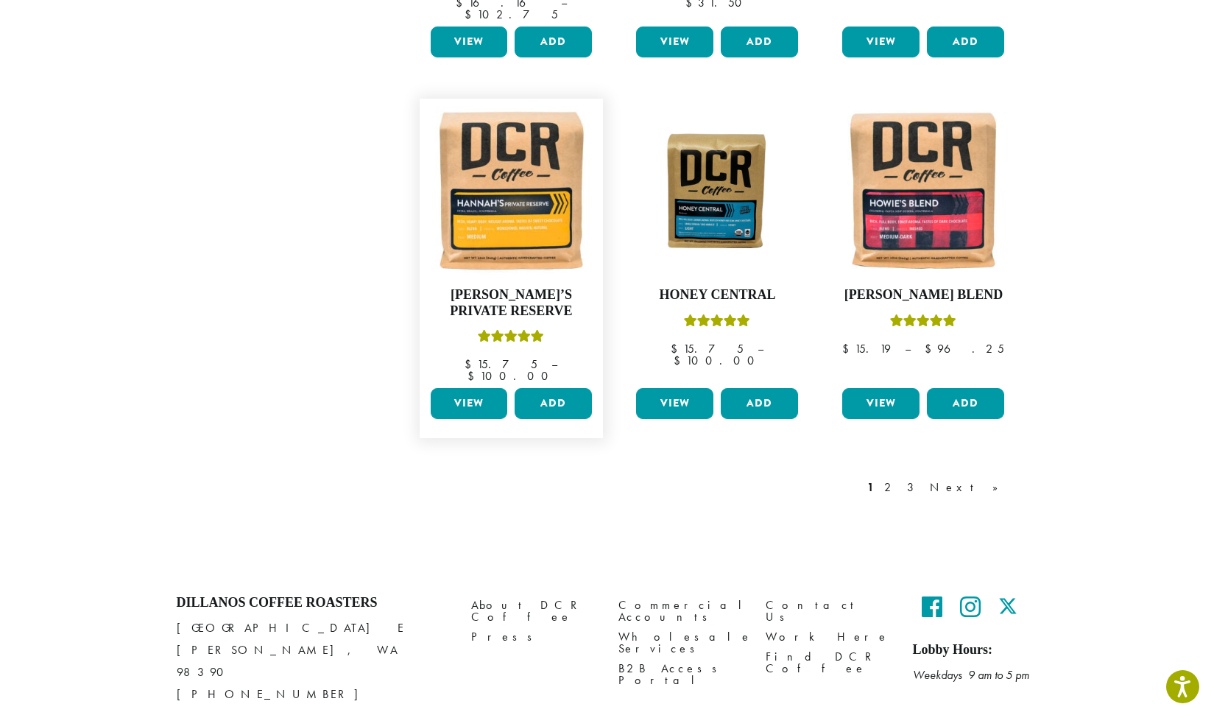
click at [467, 388] on link "View" at bounding box center [469, 403] width 77 height 31
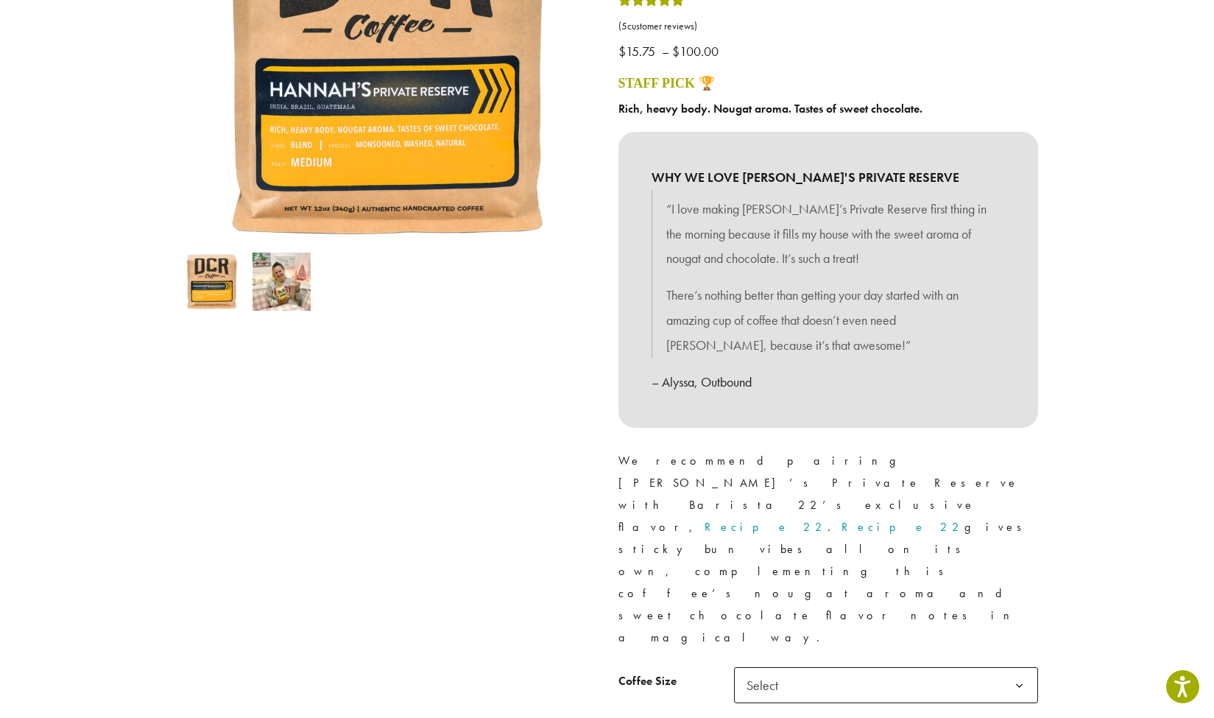
scroll to position [475, 0]
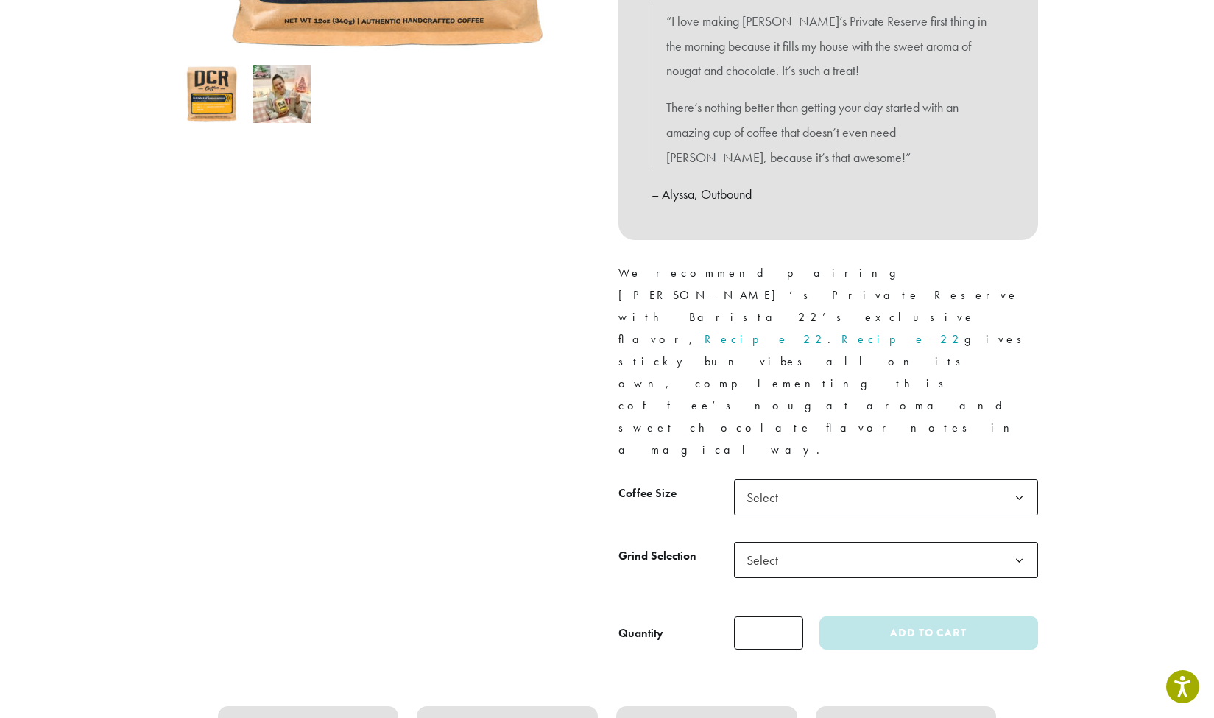
click at [805, 479] on span "Select" at bounding box center [886, 497] width 304 height 36
click at [790, 546] on span "Select" at bounding box center [767, 560] width 52 height 29
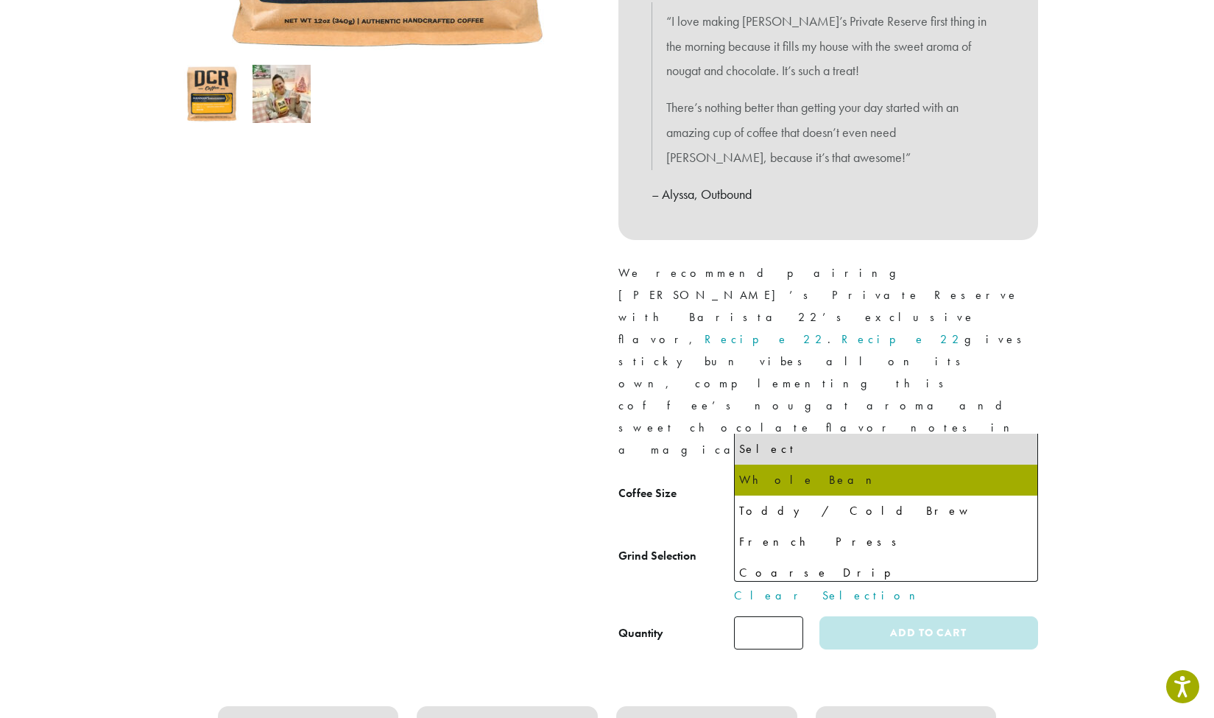
select select "**********"
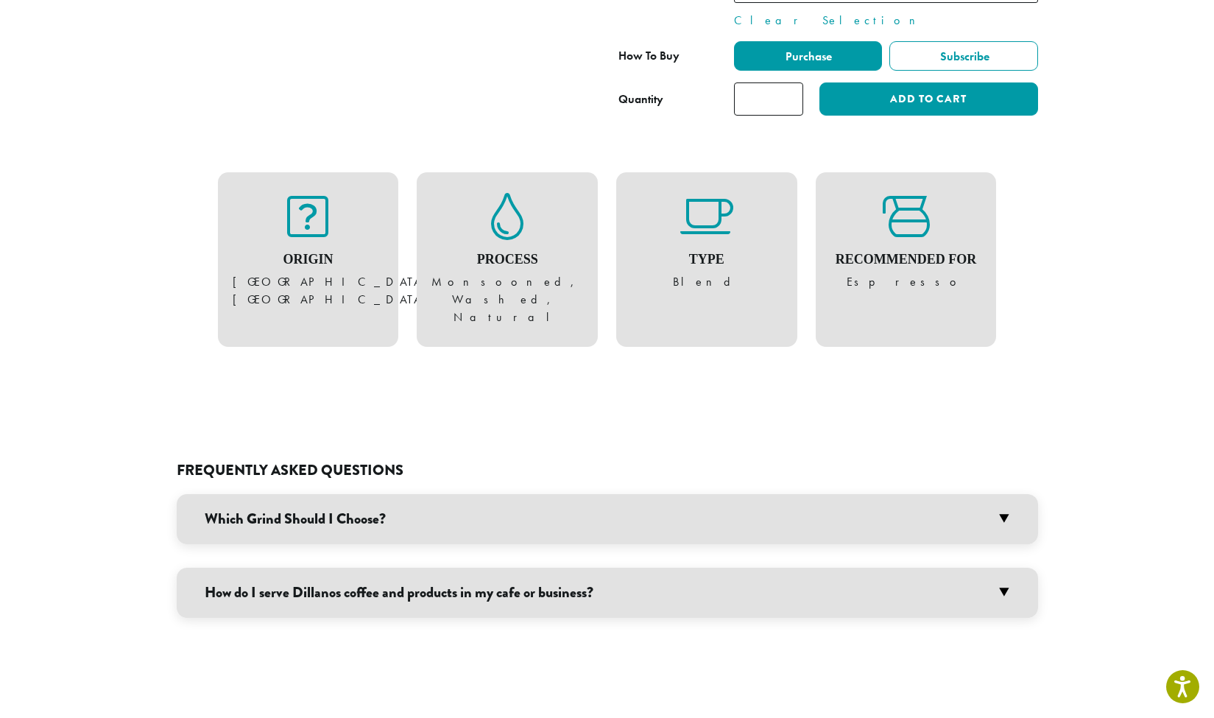
scroll to position [1087, 0]
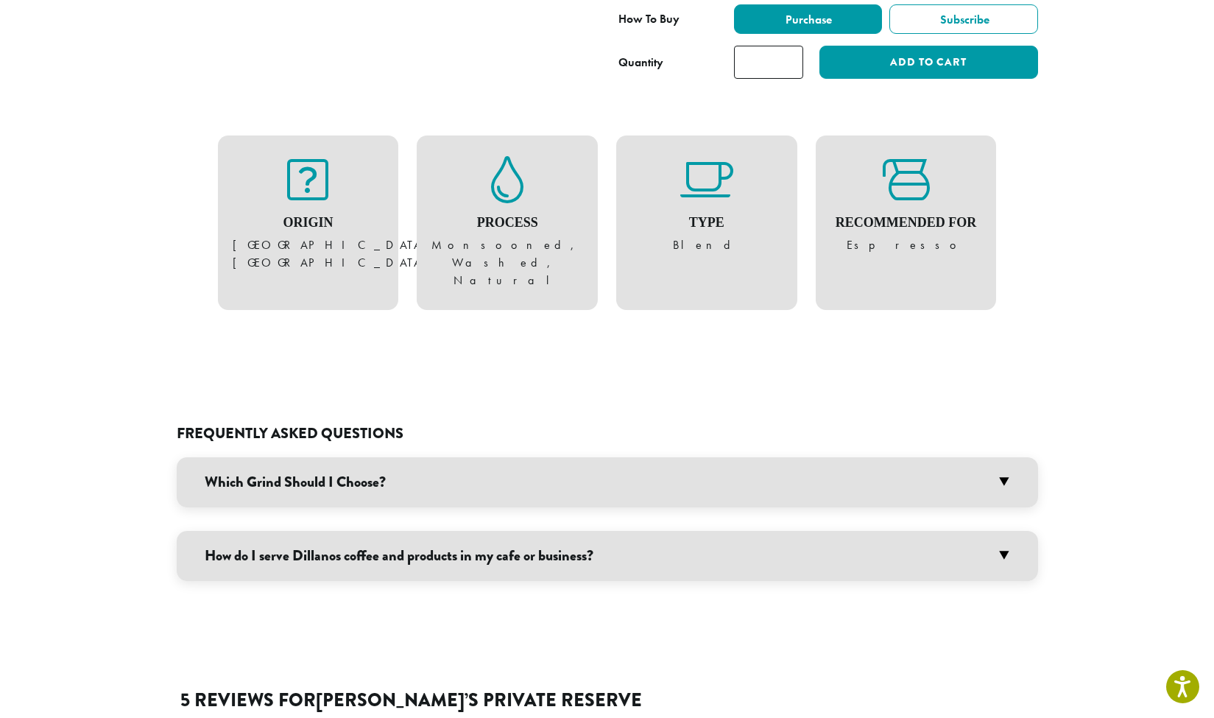
click at [1004, 457] on h3 "Which Grind Should I Choose?" at bounding box center [607, 482] width 861 height 50
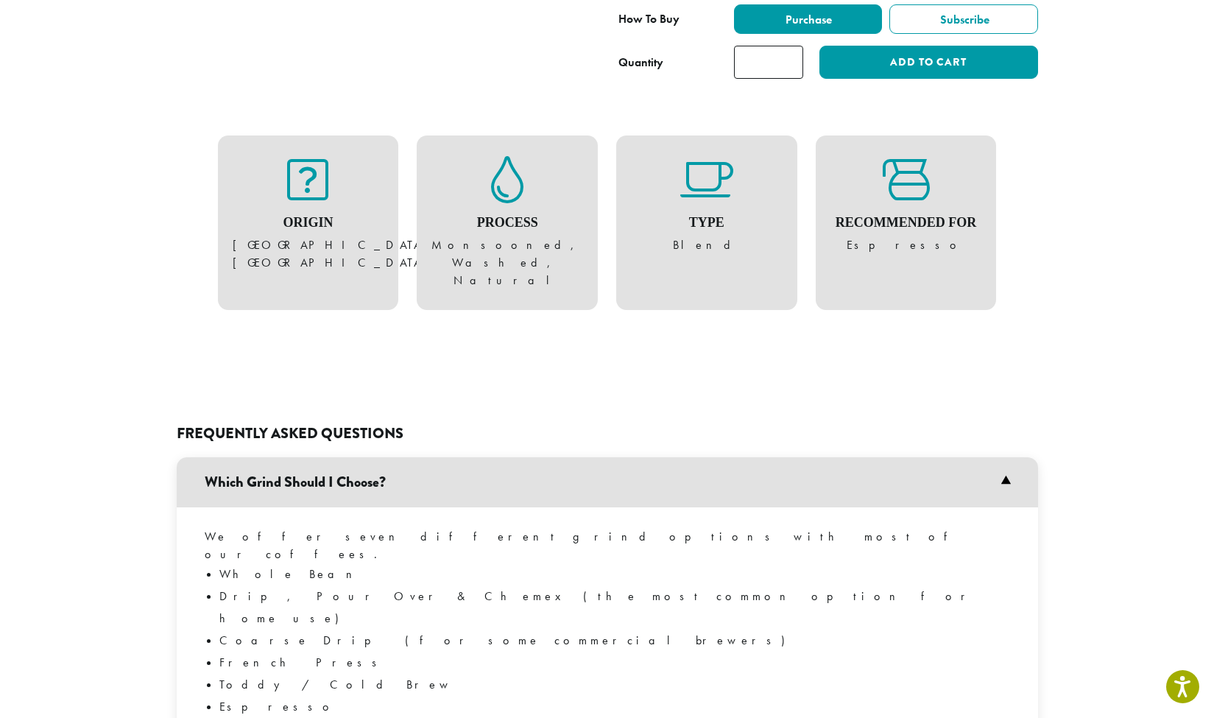
click at [1004, 457] on h3 "Which Grind Should I Choose?" at bounding box center [607, 482] width 861 height 50
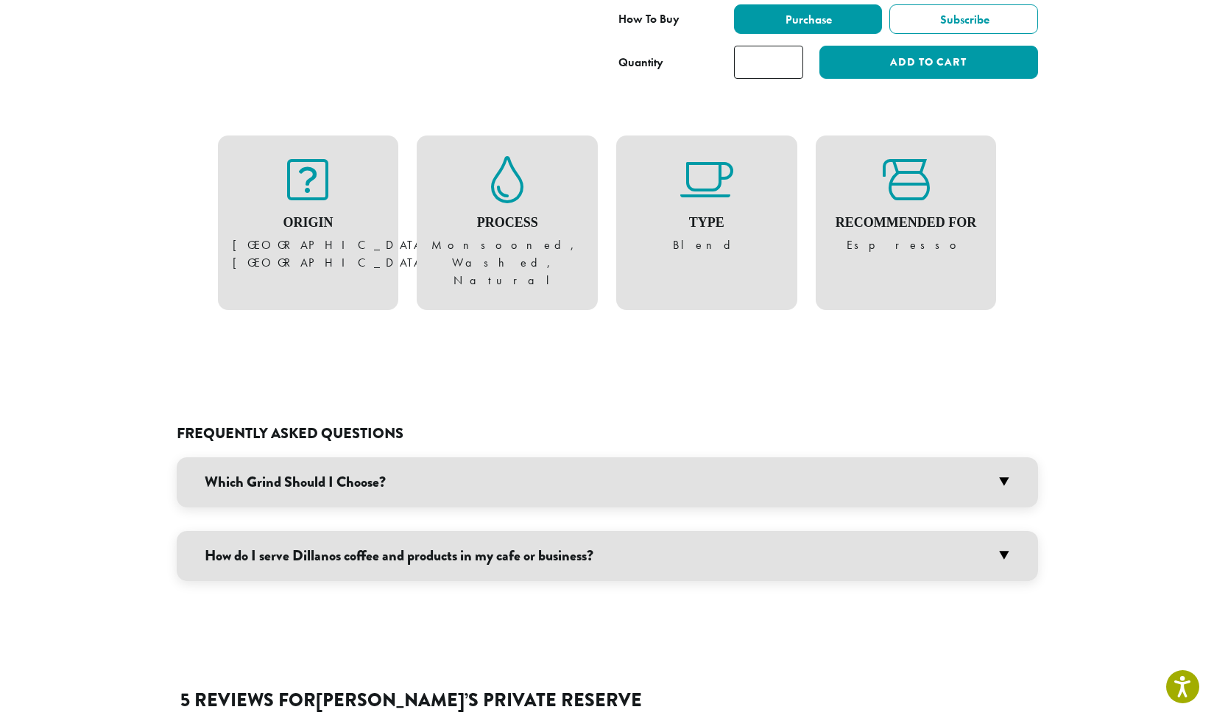
click at [1009, 531] on h3 "How do I serve Dillanos coffee and products in my cafe or business?" at bounding box center [607, 556] width 861 height 50
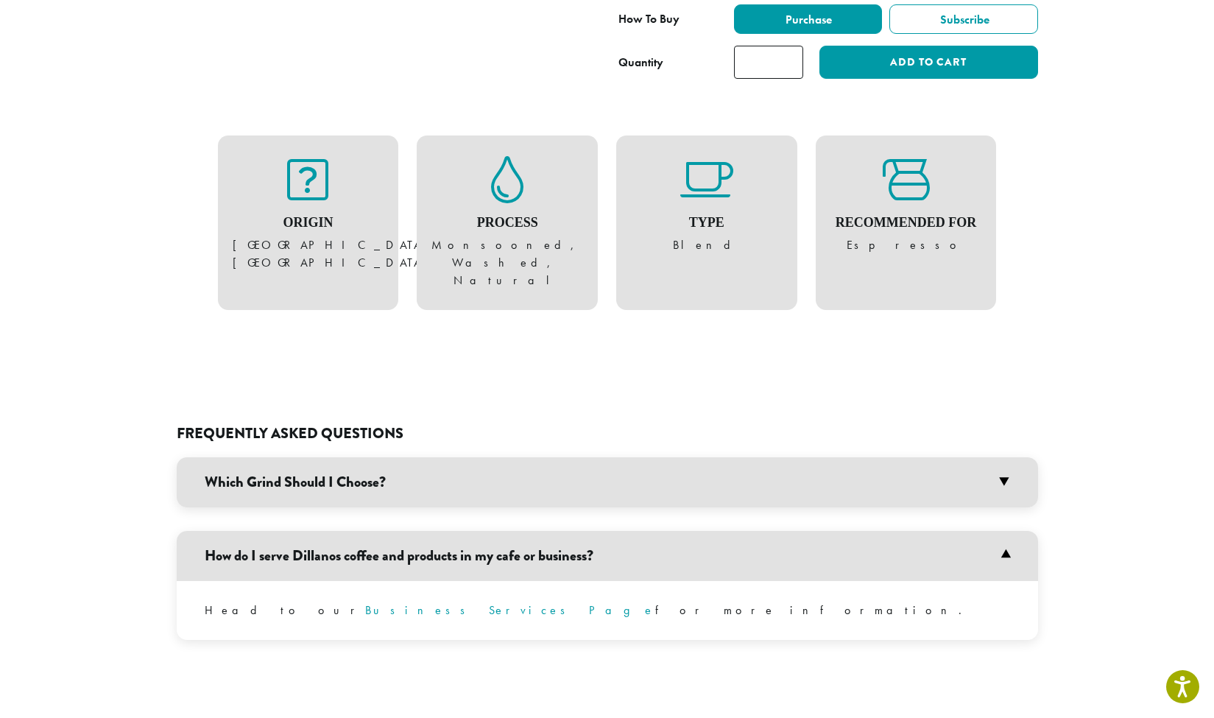
click at [1006, 531] on h3 "How do I serve Dillanos coffee and products in my cafe or business?" at bounding box center [607, 556] width 861 height 50
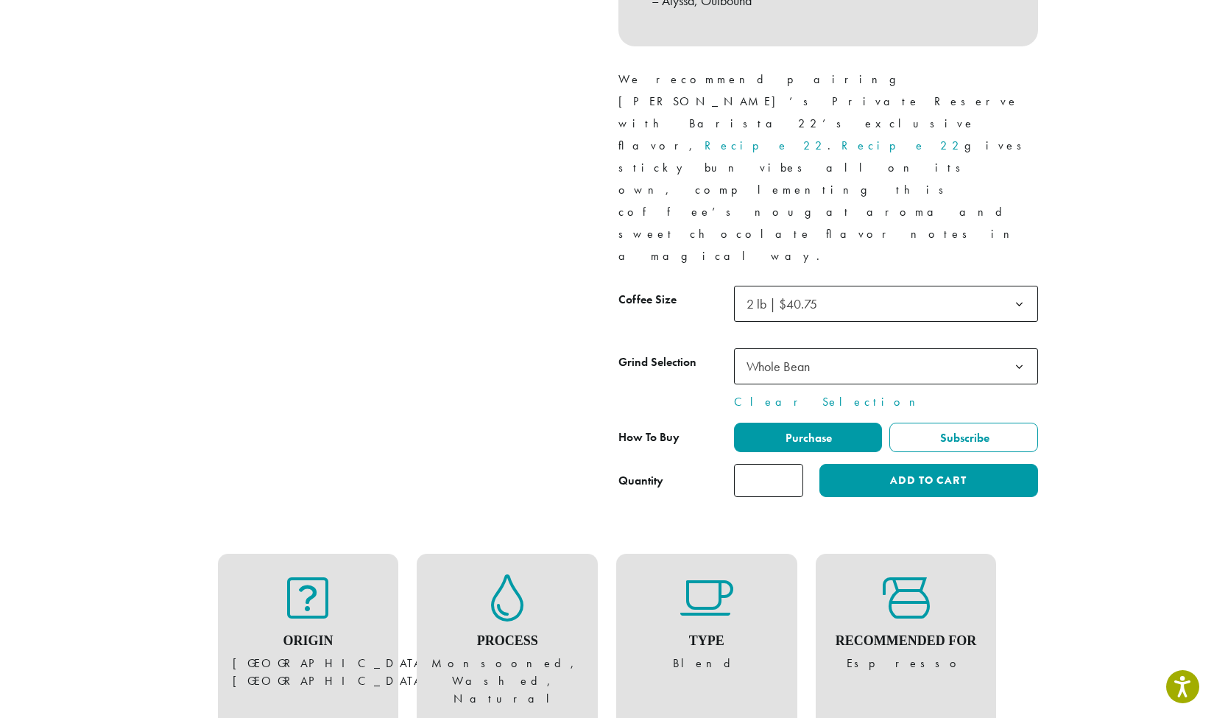
scroll to position [646, 0]
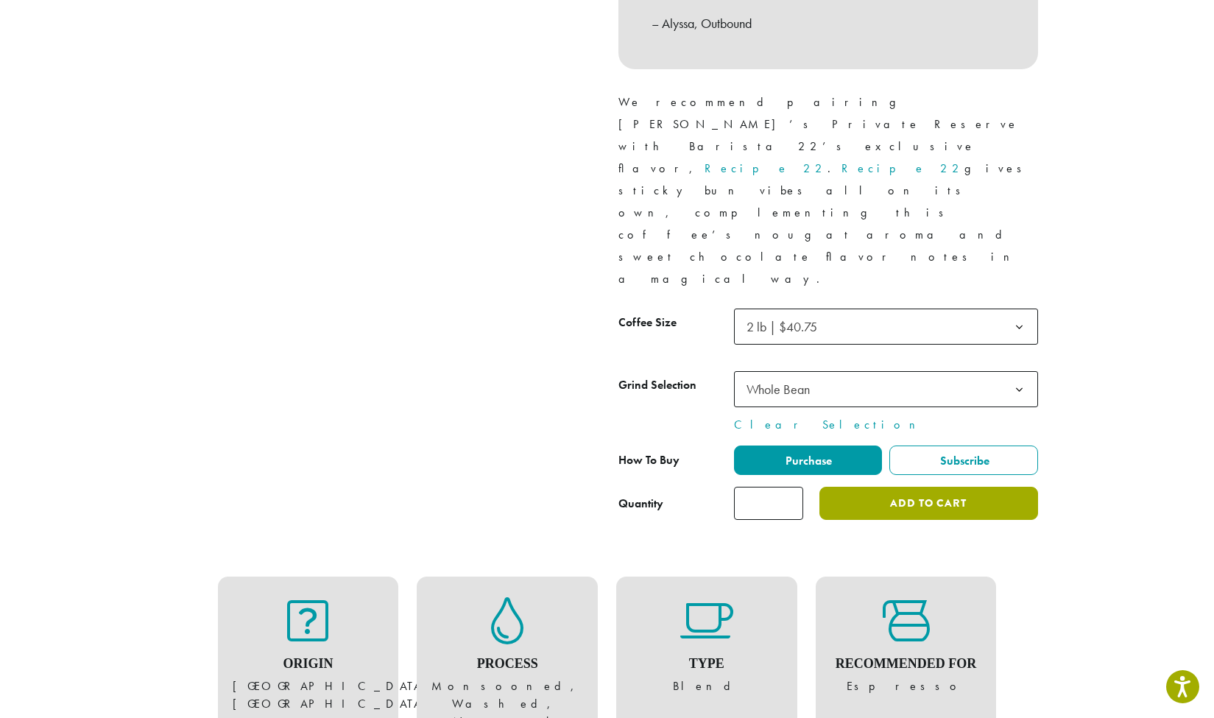
click at [931, 487] on button "Add to cart" at bounding box center [928, 503] width 218 height 33
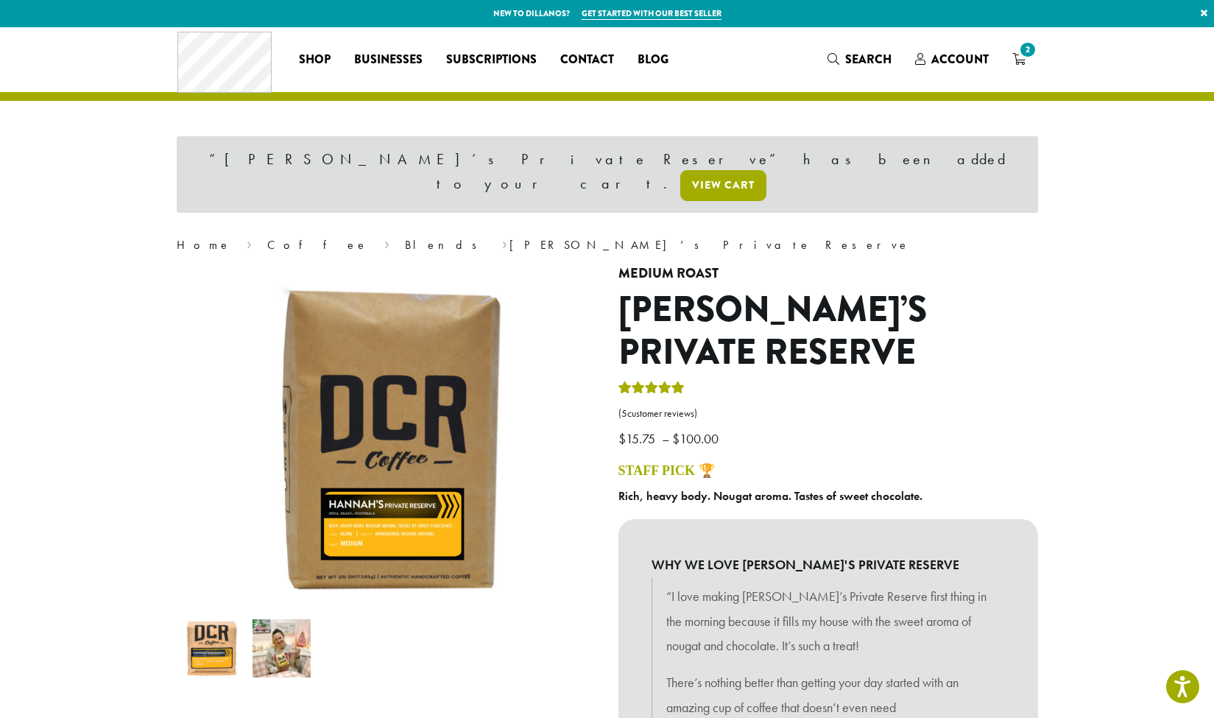
click at [749, 170] on link "View cart" at bounding box center [723, 185] width 86 height 31
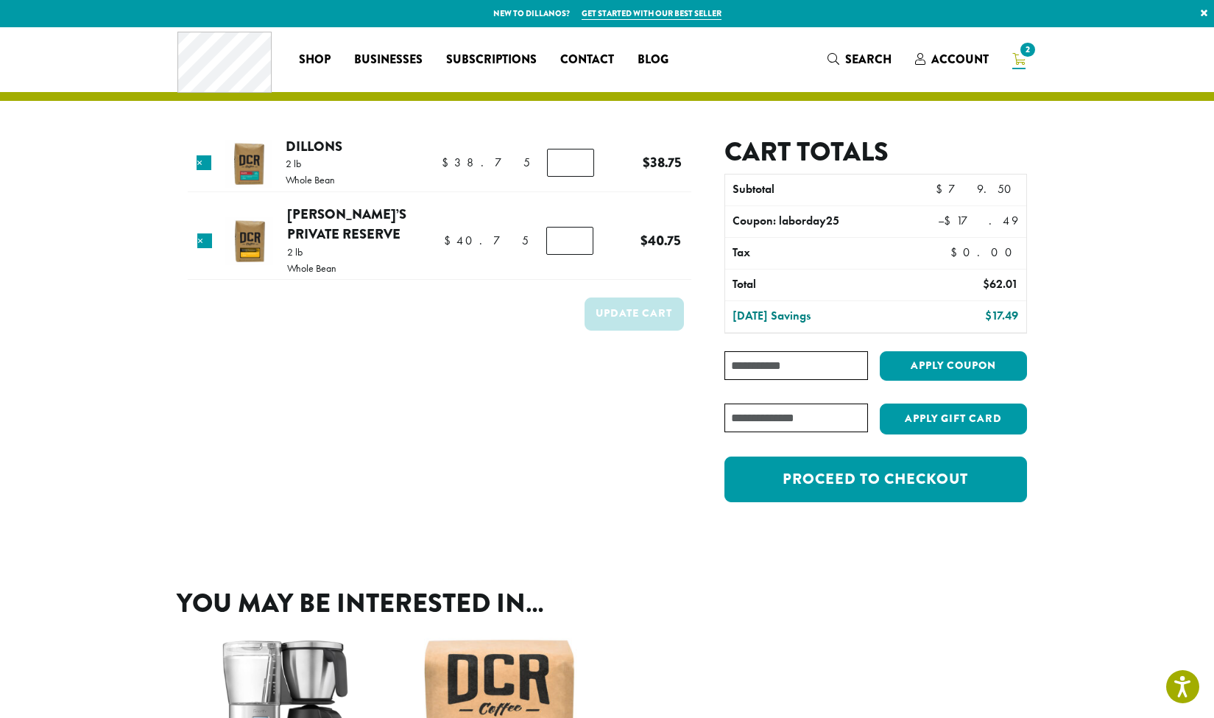
click at [745, 365] on input "Coupon:" at bounding box center [795, 365] width 143 height 29
paste input "**********"
type input "**********"
click at [919, 365] on button "Apply coupon" at bounding box center [953, 366] width 147 height 30
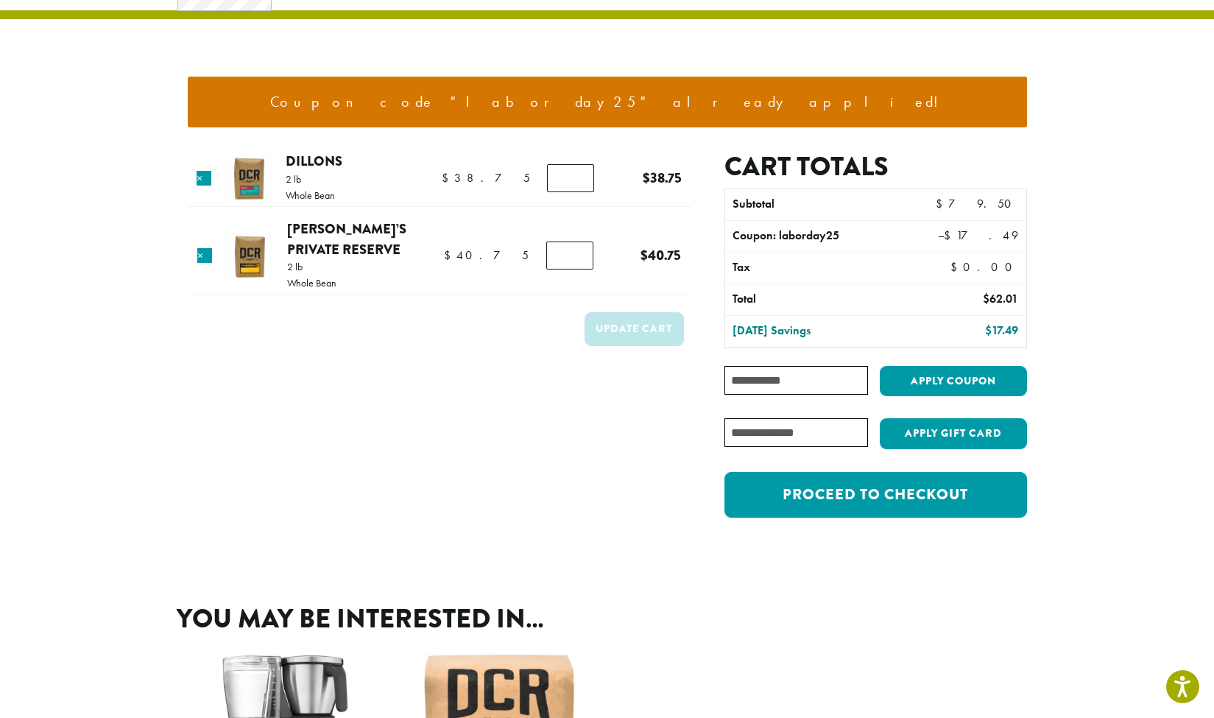
scroll to position [83, 0]
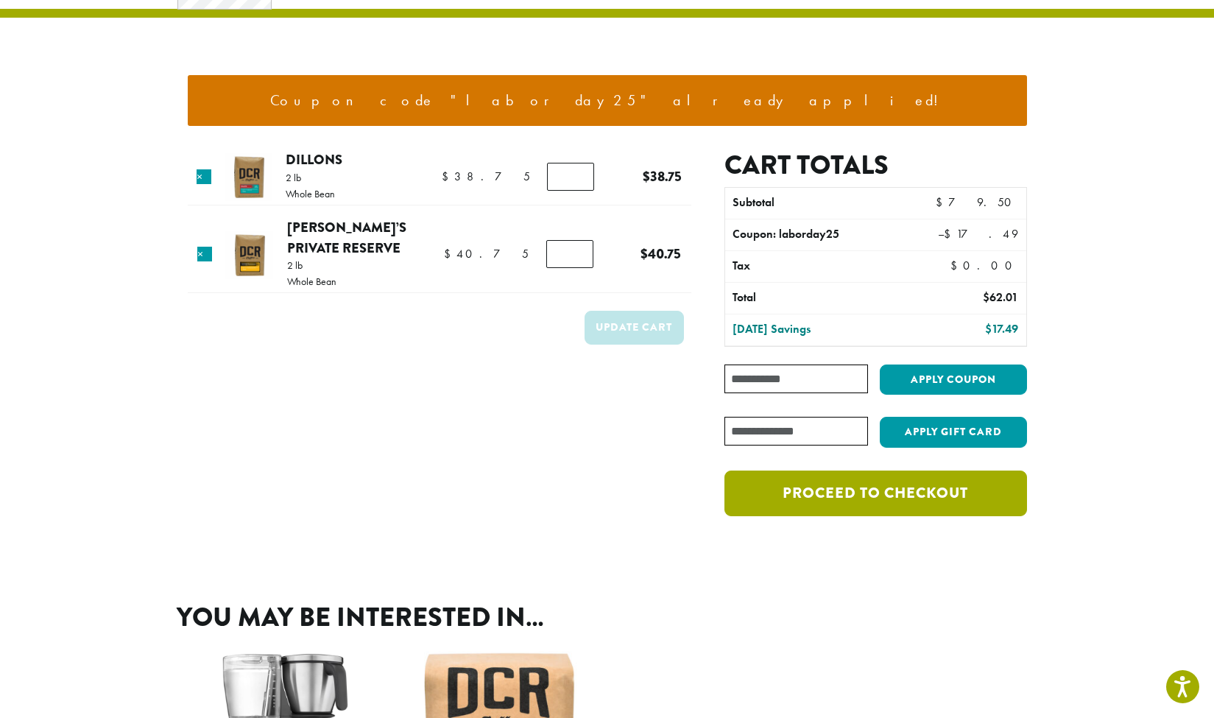
click at [867, 491] on link "Proceed to checkout" at bounding box center [875, 493] width 302 height 46
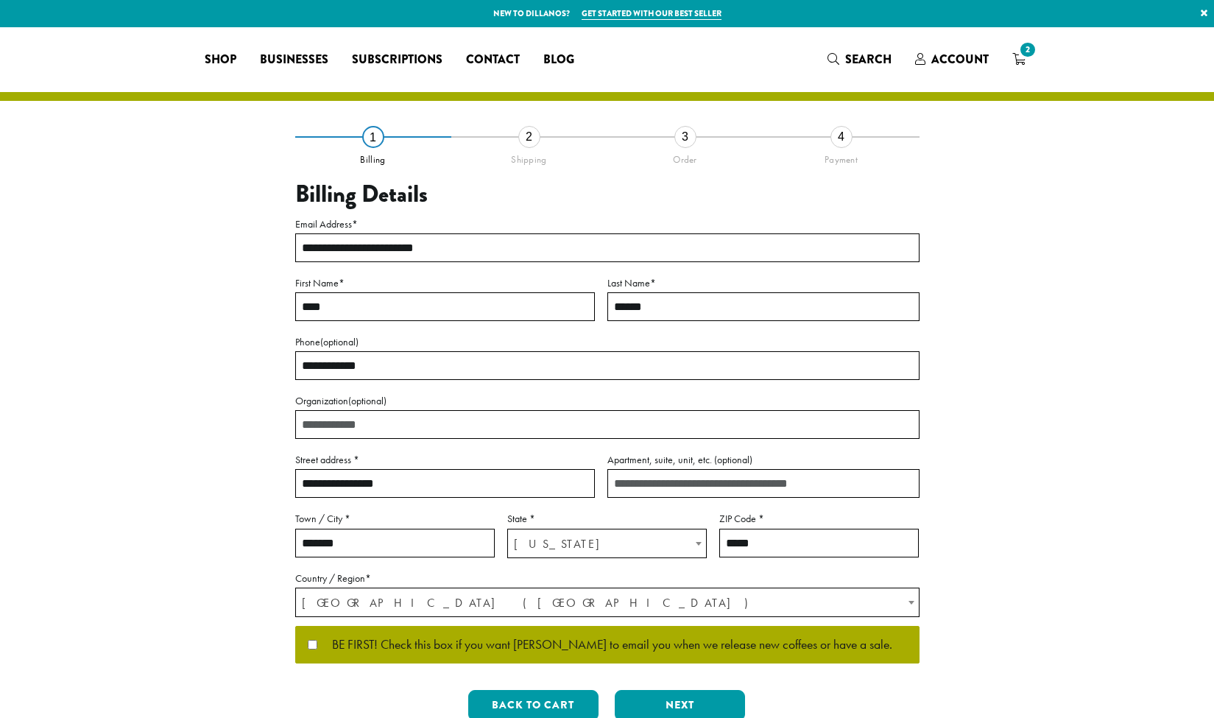
select select "**"
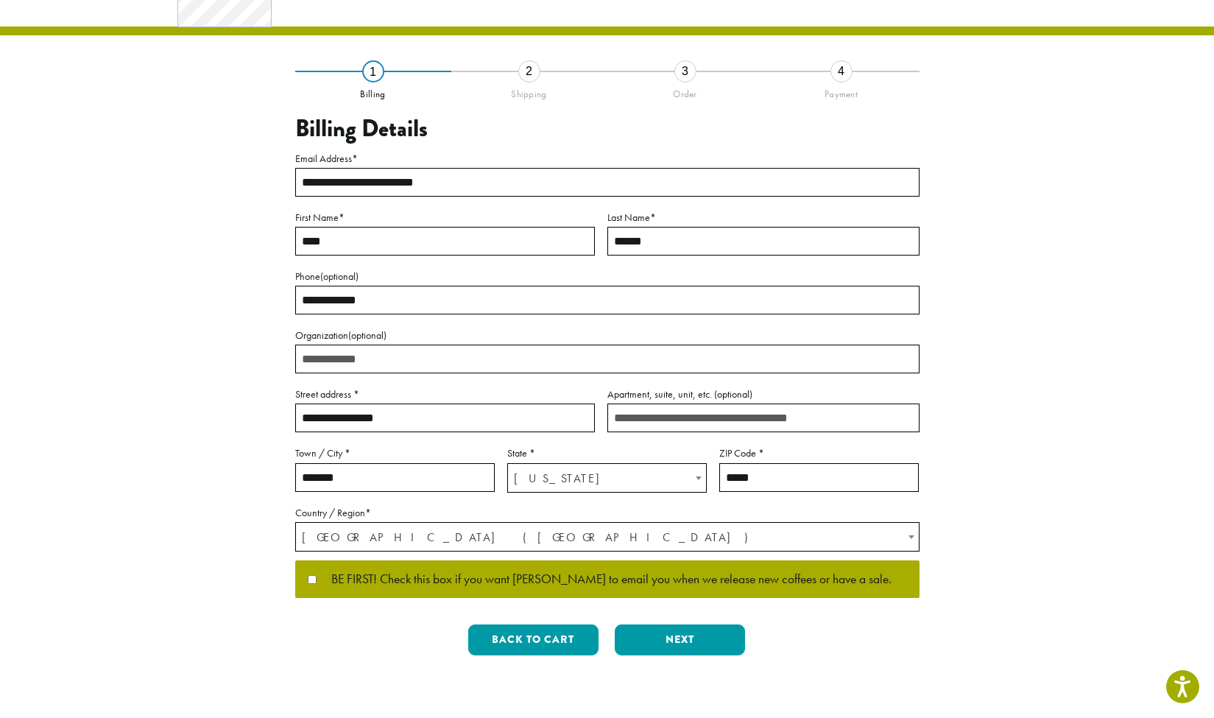
scroll to position [66, 0]
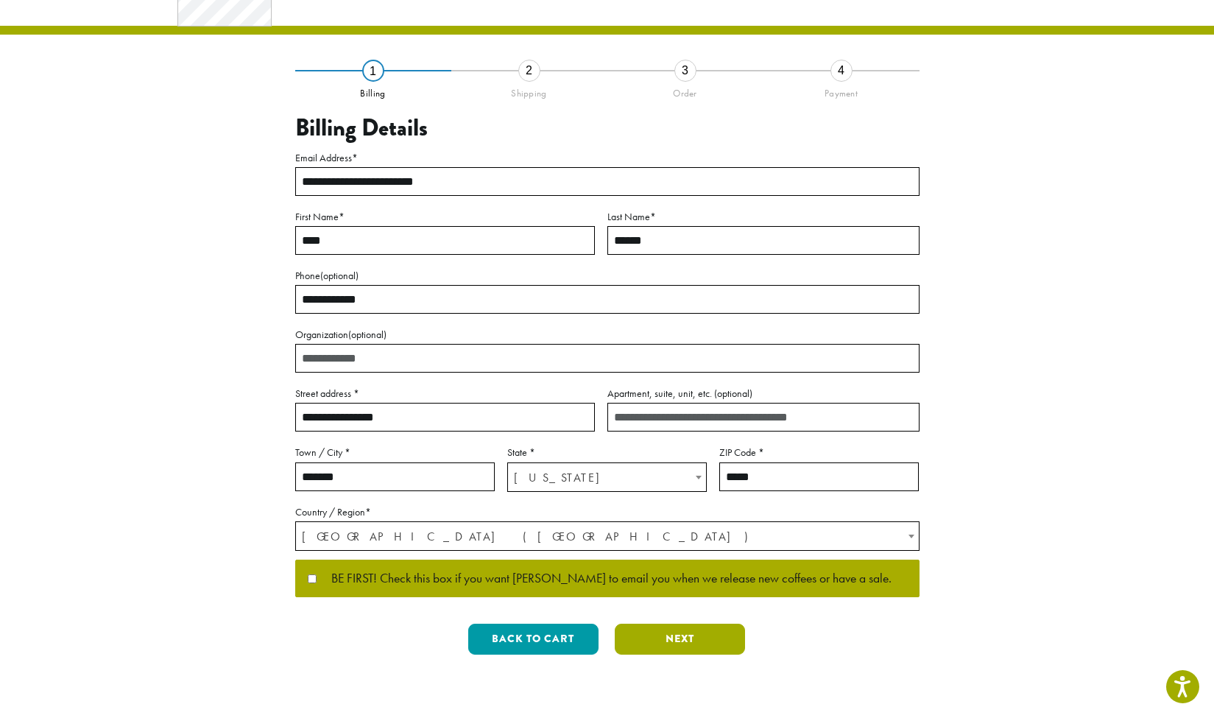
click at [681, 638] on button "Next" at bounding box center [680, 639] width 130 height 31
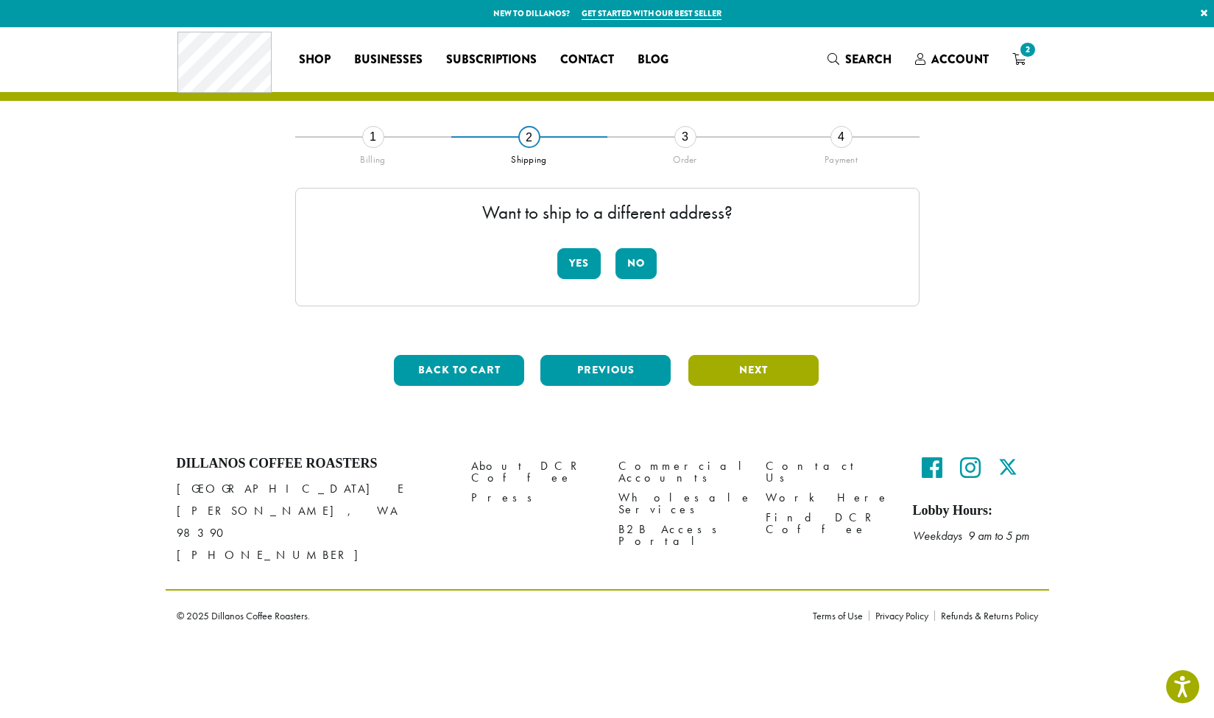
scroll to position [0, 0]
click at [628, 253] on button "No" at bounding box center [635, 263] width 41 height 31
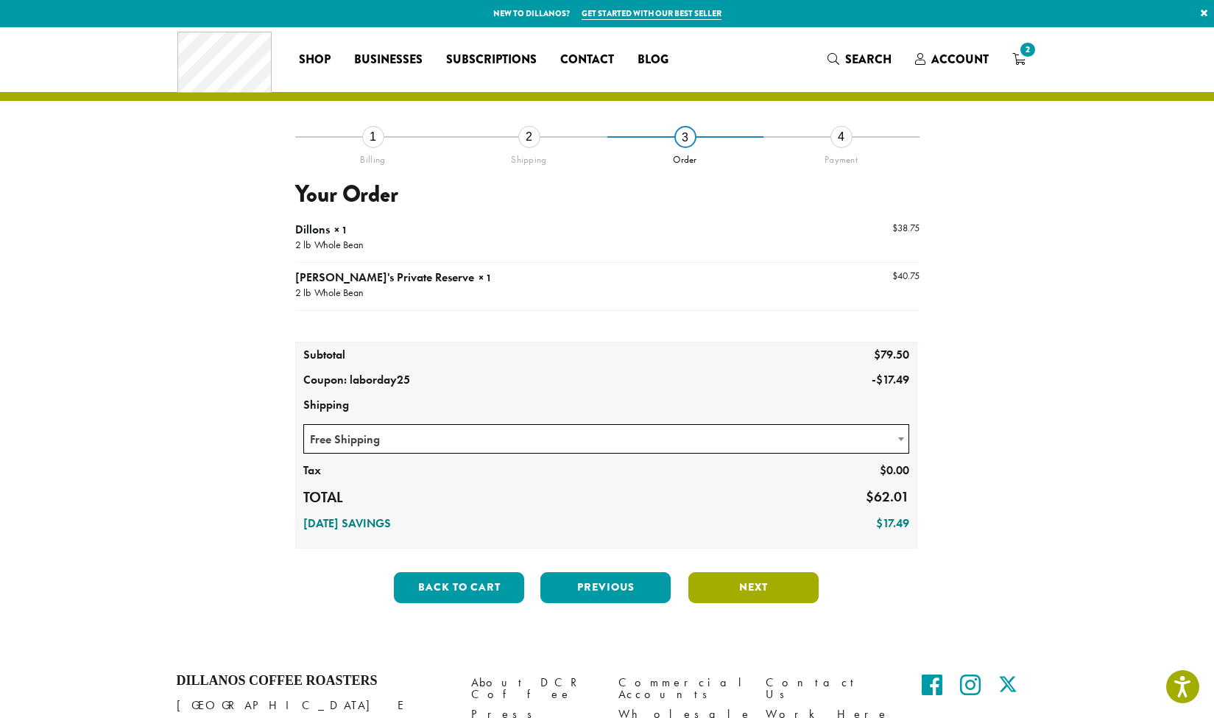
click at [763, 586] on button "Next" at bounding box center [753, 587] width 130 height 31
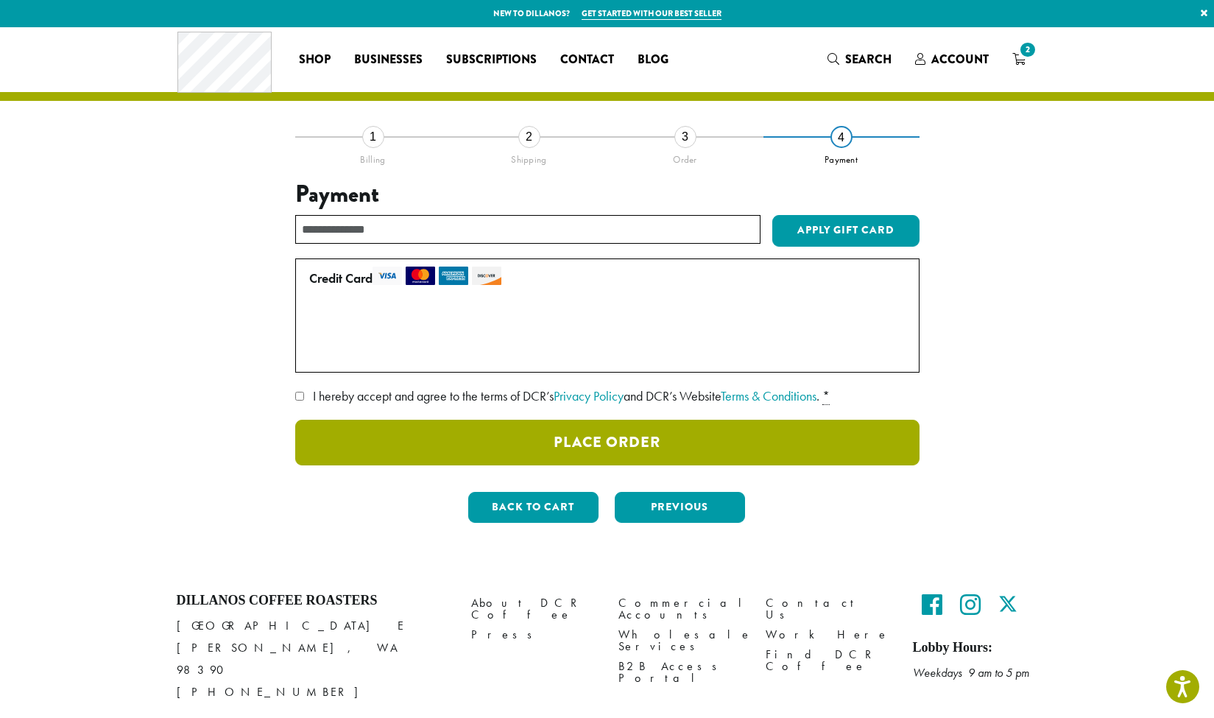
click at [601, 448] on button "Place Order" at bounding box center [607, 443] width 624 height 46
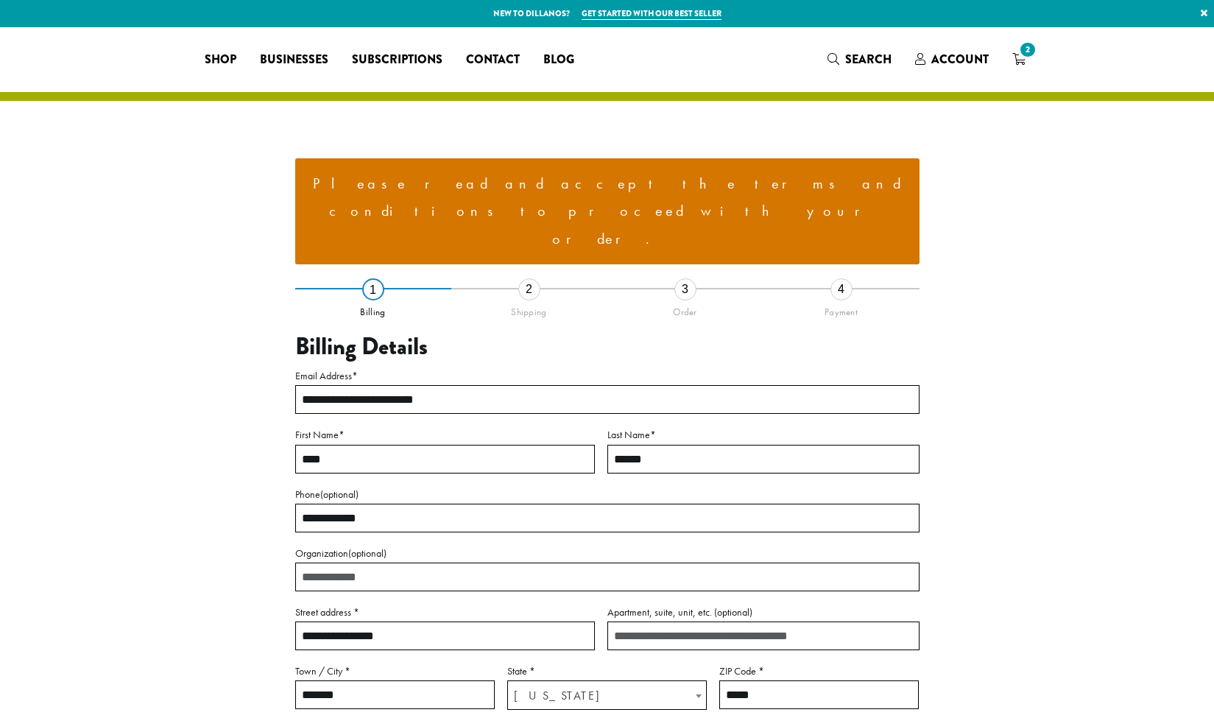
select select "**"
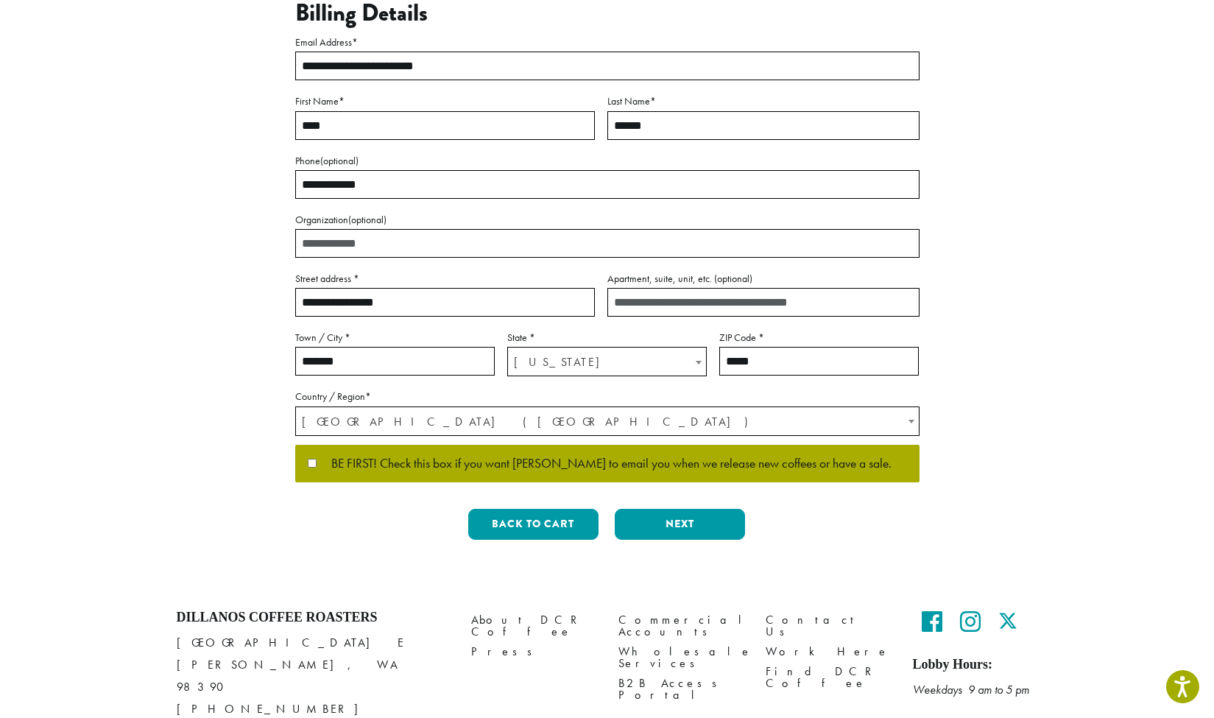
scroll to position [333, 0]
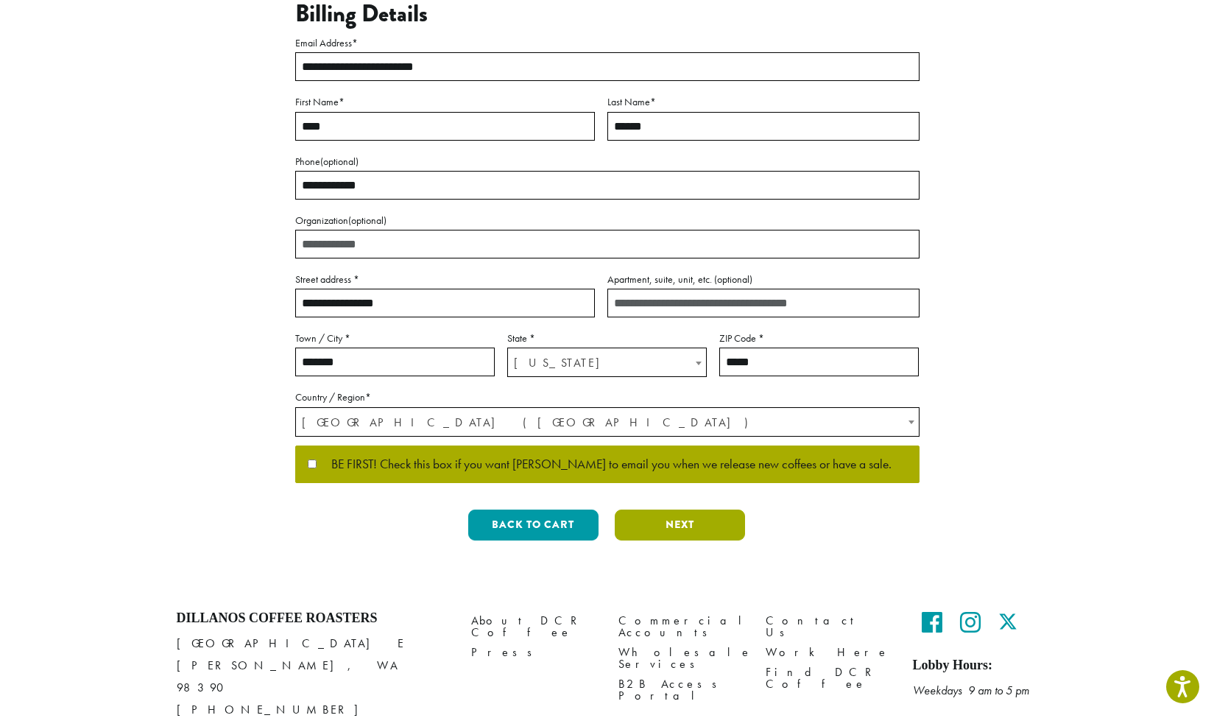
click at [689, 509] on button "Next" at bounding box center [680, 524] width 130 height 31
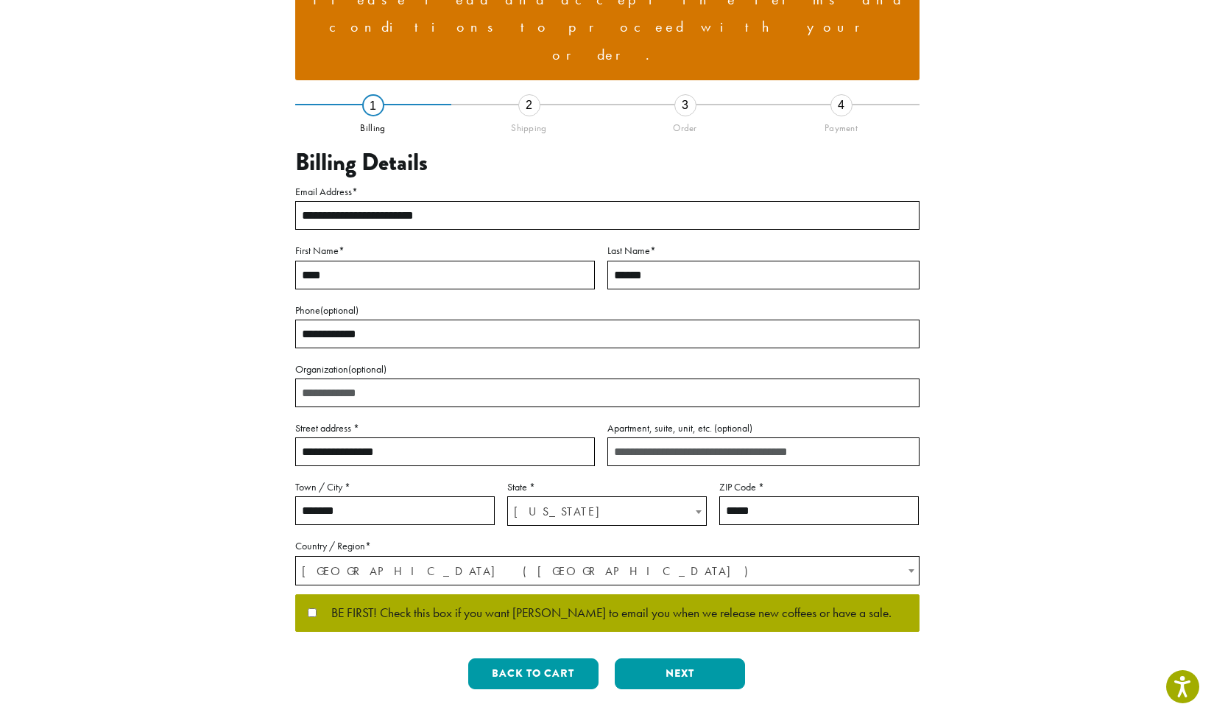
scroll to position [0, 0]
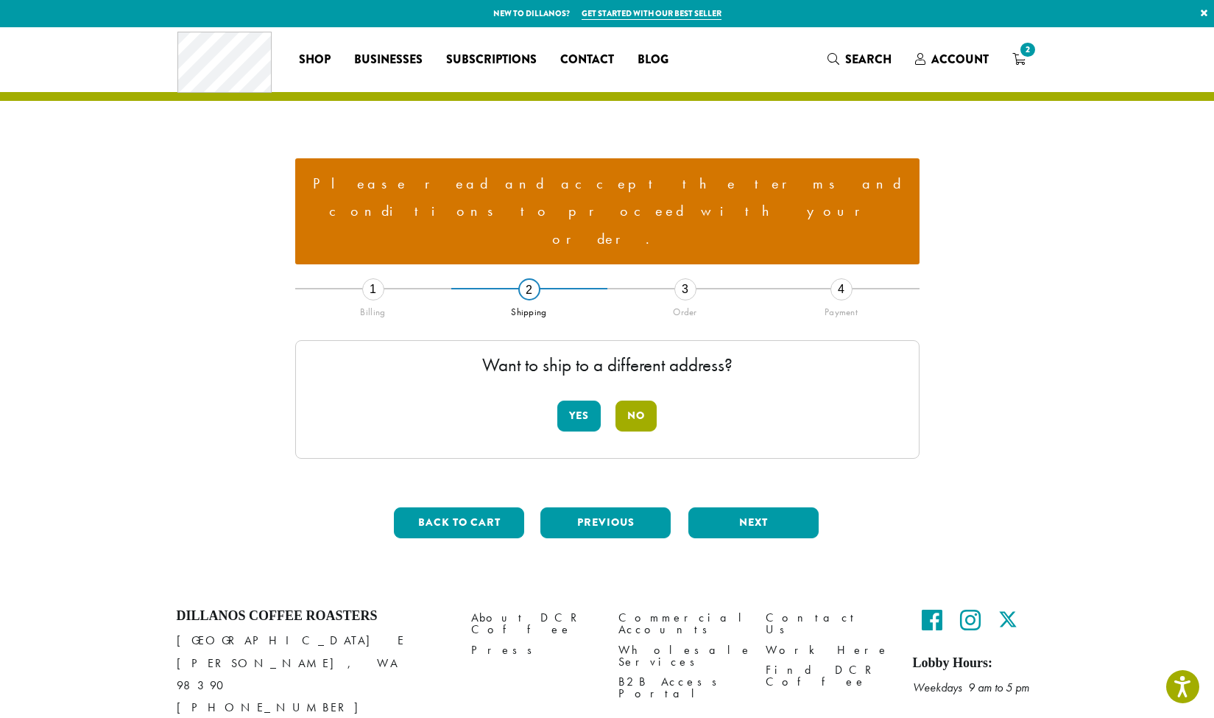
click at [631, 400] on button "No" at bounding box center [635, 415] width 41 height 31
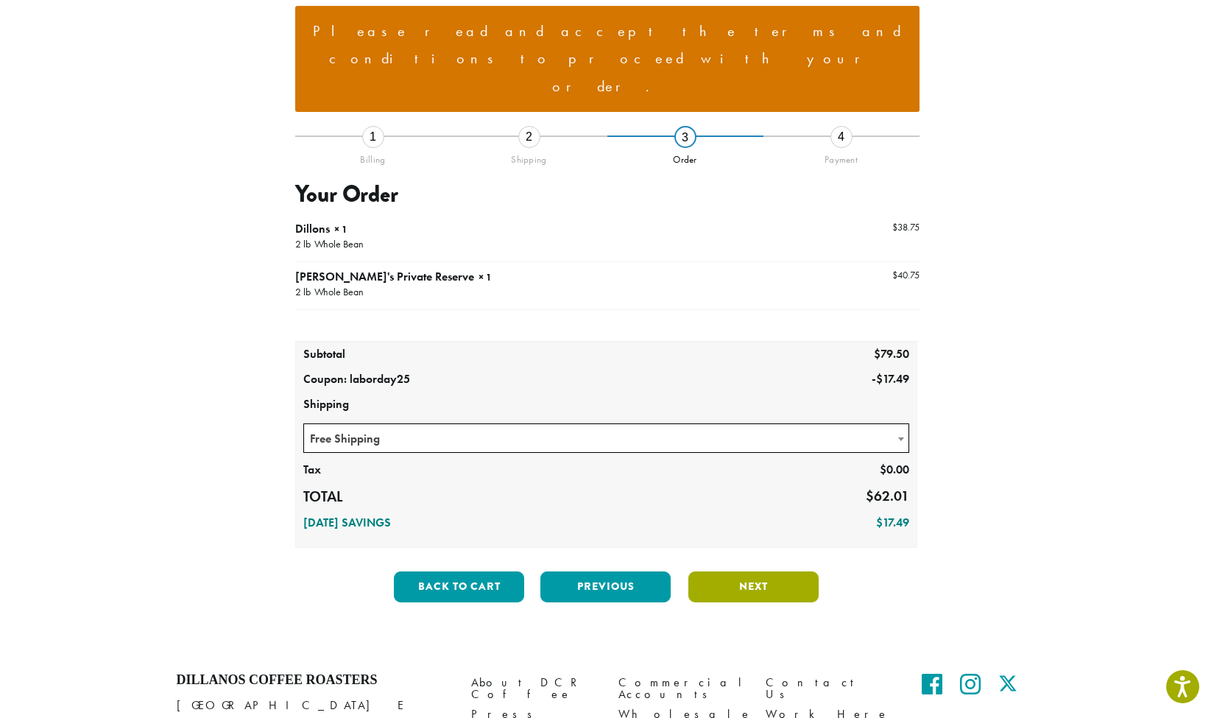
click at [748, 571] on button "Next" at bounding box center [753, 586] width 130 height 31
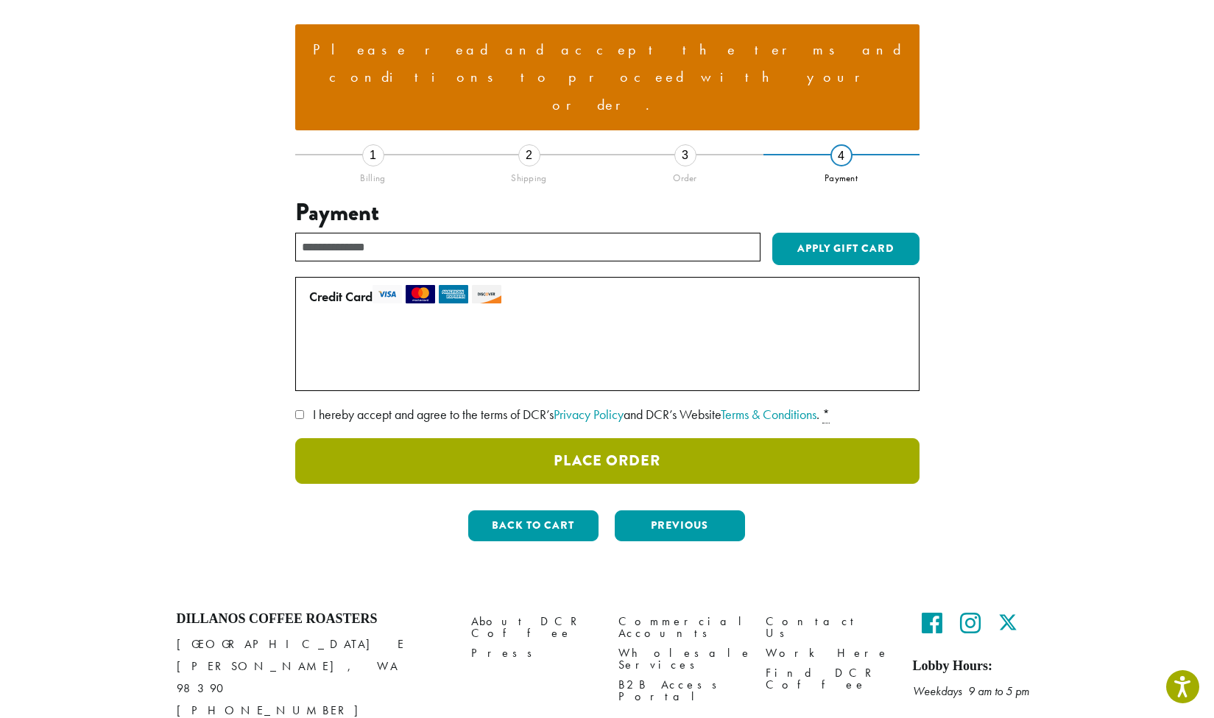
click at [612, 438] on button "Place Order" at bounding box center [607, 461] width 624 height 46
